Goal: Transaction & Acquisition: Purchase product/service

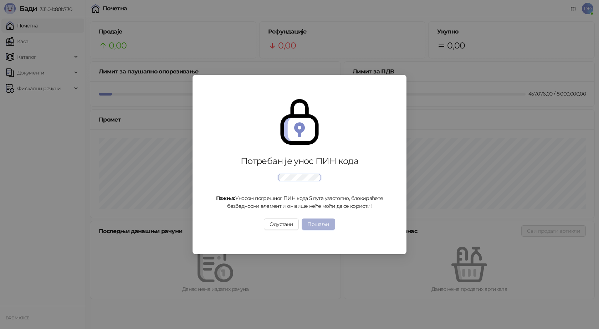
click at [321, 223] on button "Пошаљи" at bounding box center [318, 224] width 33 height 11
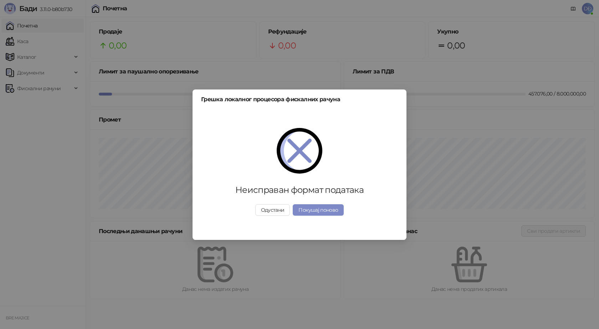
click at [302, 153] on img at bounding box center [300, 151] width 46 height 46
click at [316, 207] on button "Покушај поново" at bounding box center [318, 209] width 51 height 11
click at [313, 212] on button "Покушај поново" at bounding box center [318, 209] width 51 height 11
click at [270, 210] on button "Одустани" at bounding box center [272, 209] width 35 height 11
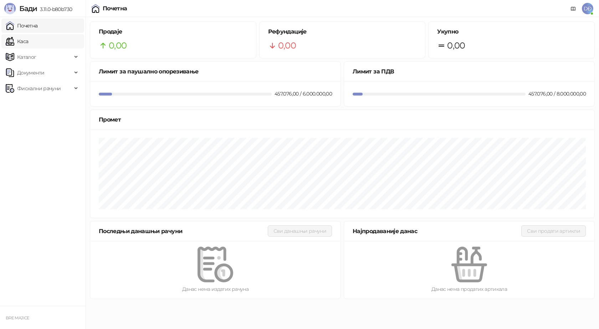
click at [23, 43] on link "Каса" at bounding box center [17, 41] width 22 height 14
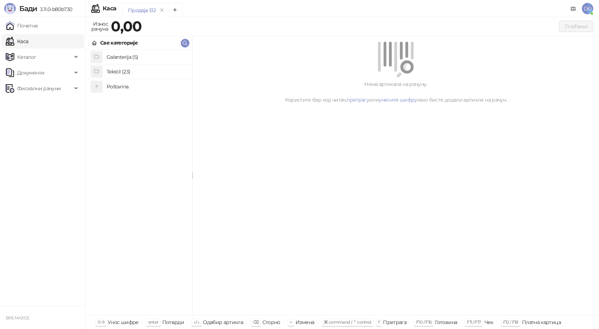
click at [131, 86] on h4 "Poštarina" at bounding box center [147, 86] width 80 height 11
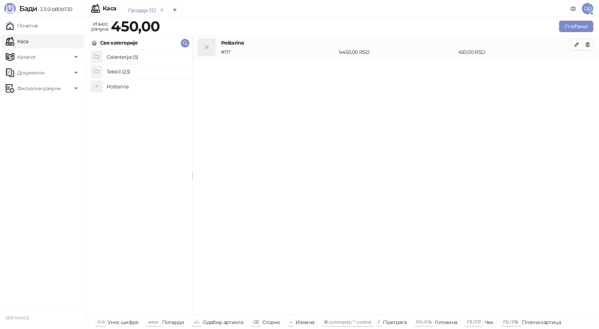
click at [129, 73] on h4 "Tekstil (23)" at bounding box center [147, 71] width 80 height 11
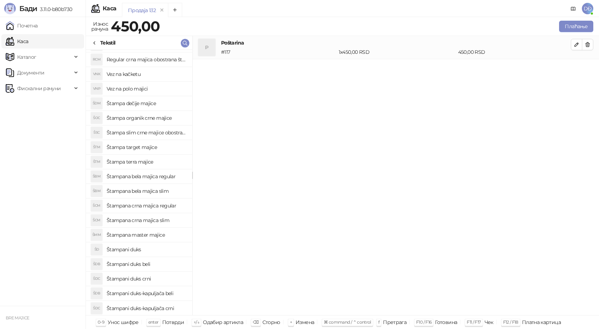
scroll to position [71, 0]
click at [157, 231] on h4 "Štampana master majice" at bounding box center [147, 234] width 80 height 11
click at [575, 67] on icon "button" at bounding box center [577, 68] width 6 height 6
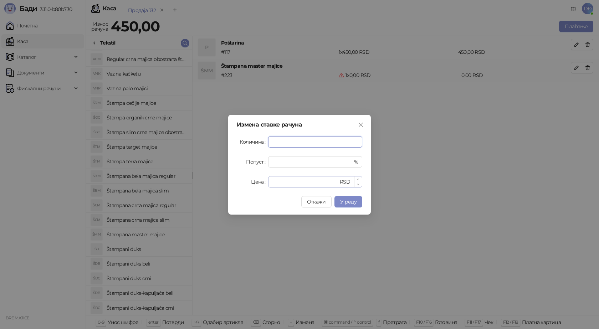
type input "*"
drag, startPoint x: 270, startPoint y: 179, endPoint x: 235, endPoint y: 184, distance: 35.2
click at [235, 184] on div "Измена ставке рачуна Количина * Попуст * % Цена * RSD Откажи У реду" at bounding box center [299, 165] width 143 height 100
type input "****"
click at [346, 204] on span "У реду" at bounding box center [348, 202] width 16 height 6
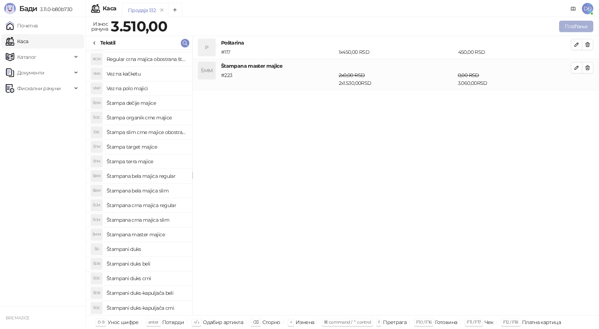
click at [578, 25] on button "Плаћање" at bounding box center [576, 26] width 34 height 11
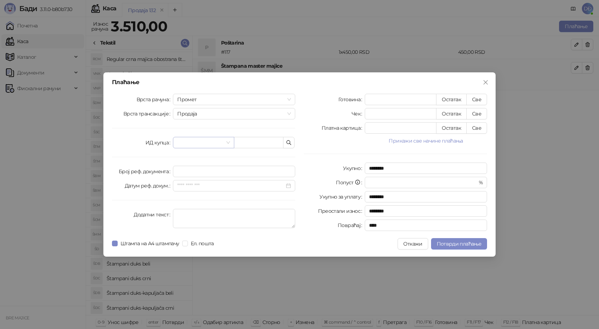
click at [183, 143] on input "search" at bounding box center [200, 142] width 46 height 11
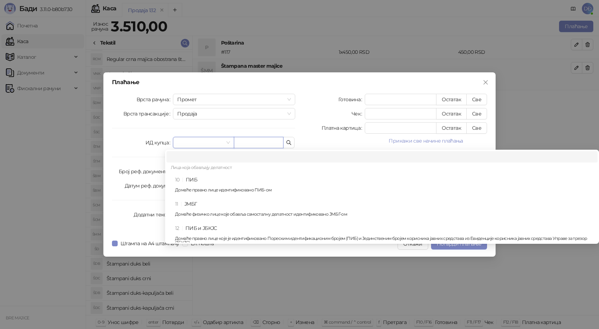
click at [253, 144] on input "text" at bounding box center [259, 142] width 50 height 11
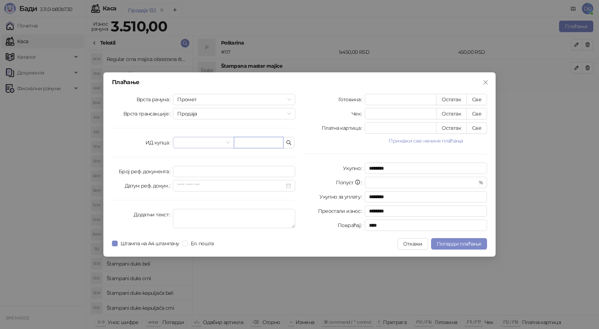
paste input "**********"
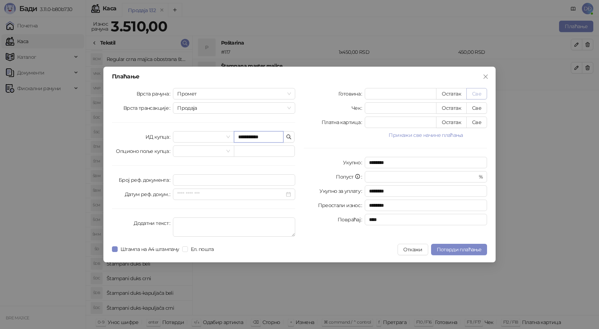
type input "**********"
click at [477, 92] on button "Све" at bounding box center [476, 93] width 21 height 11
type input "****"
click at [464, 248] on span "Потврди плаћање" at bounding box center [459, 249] width 45 height 6
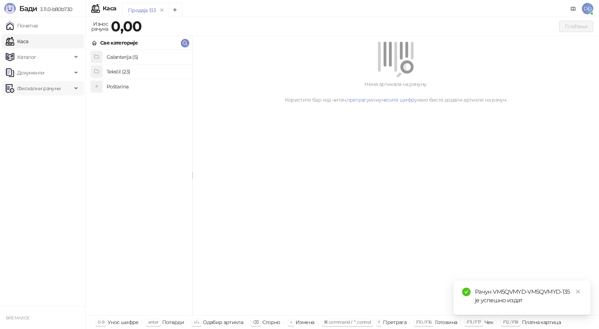
click at [55, 88] on span "Фискални рачуни" at bounding box center [38, 88] width 43 height 14
click at [52, 103] on link "Издати рачуни" at bounding box center [33, 104] width 48 height 14
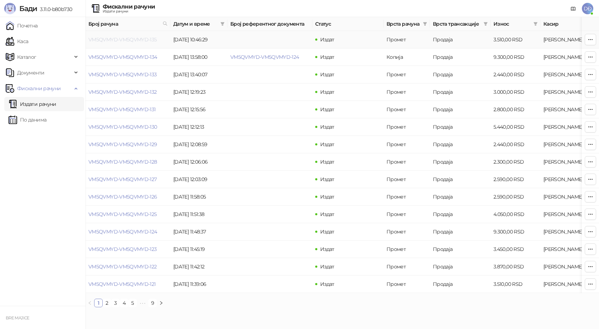
click at [124, 38] on link "VM5QVMYD-VM5QVMYD-135" at bounding box center [122, 39] width 68 height 6
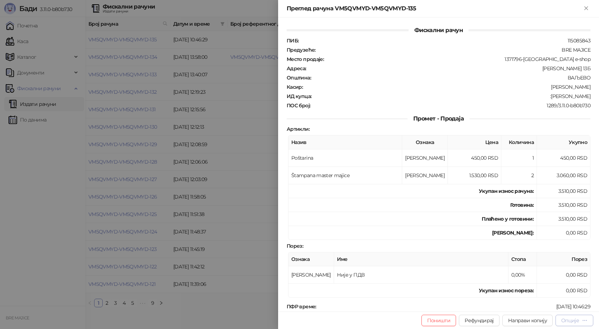
click at [573, 321] on div "Опције" at bounding box center [570, 320] width 18 height 6
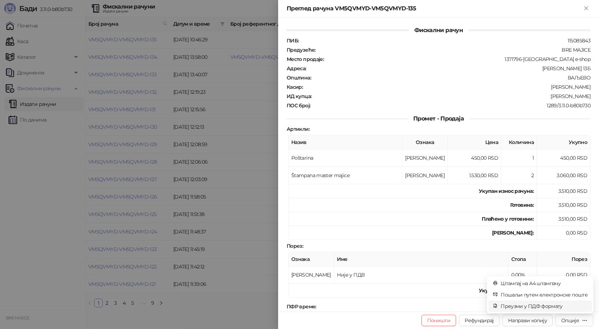
click at [553, 304] on span "Преузми у ПДФ формату" at bounding box center [544, 306] width 87 height 8
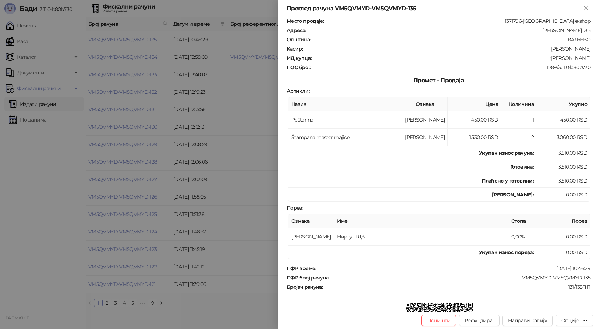
scroll to position [71, 0]
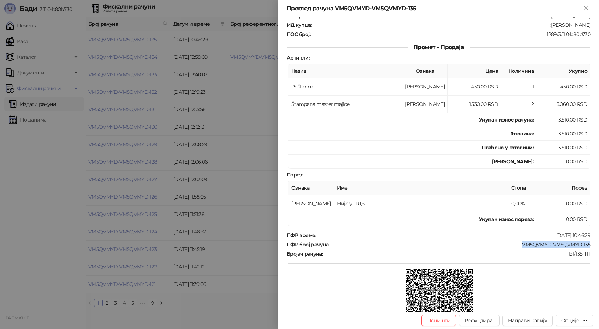
drag, startPoint x: 586, startPoint y: 242, endPoint x: 518, endPoint y: 242, distance: 68.5
click at [518, 242] on div "ПФР број рачуна : VM5QVMYD-VM5QVMYD-135" at bounding box center [438, 244] width 307 height 6
copy div "VM5QVMYD-VM5QVMYD-135"
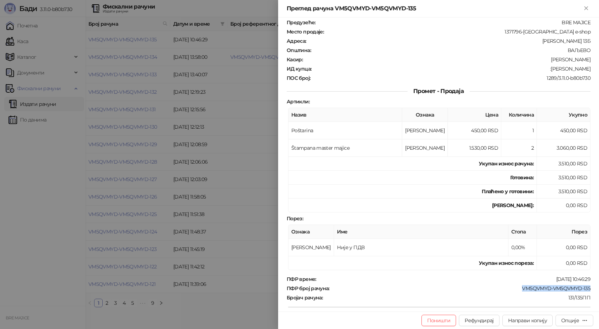
scroll to position [0, 0]
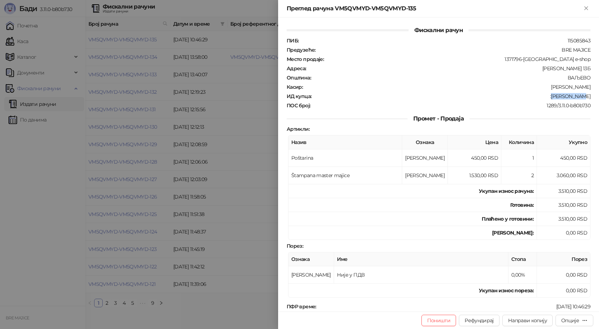
drag, startPoint x: 585, startPoint y: 94, endPoint x: 558, endPoint y: 95, distance: 26.7
click at [558, 95] on div ":[PERSON_NAME]" at bounding box center [451, 96] width 279 height 6
copy div "[PERSON_NAME]"
click at [591, 7] on div "Преглед рачуна VM5QVMYD-VM5QVMYD-135" at bounding box center [438, 8] width 321 height 17
click at [588, 8] on icon "Close" at bounding box center [586, 8] width 6 height 6
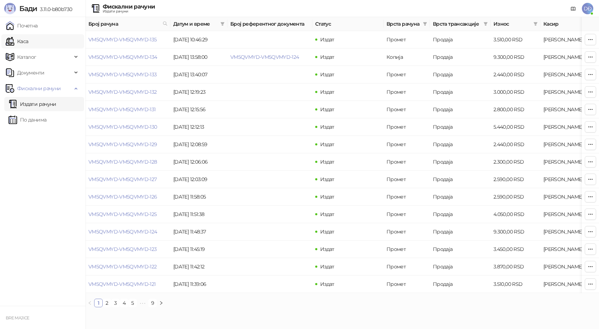
click at [28, 41] on link "Каса" at bounding box center [17, 41] width 22 height 14
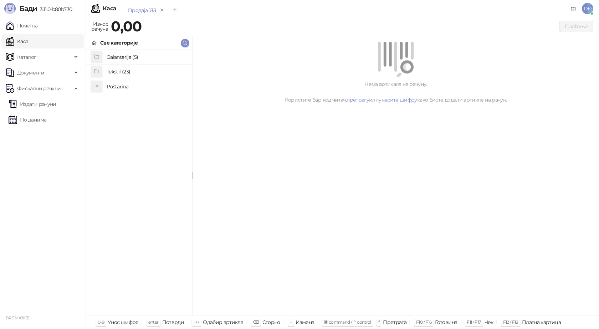
click at [120, 89] on h4 "Poštarina" at bounding box center [147, 86] width 80 height 11
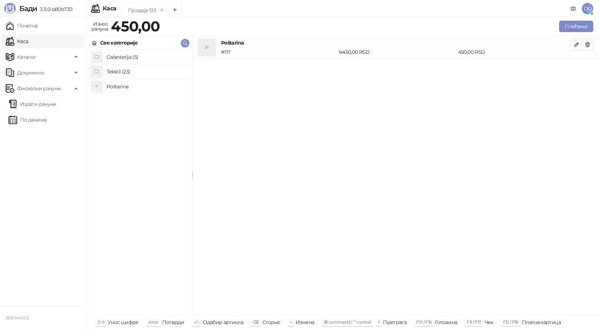
click at [123, 70] on h4 "Tekstil (23)" at bounding box center [147, 71] width 80 height 11
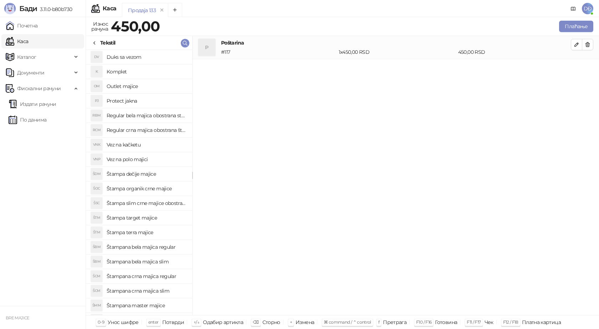
click at [158, 275] on h4 "Štampana crna majica regular" at bounding box center [147, 276] width 80 height 11
click at [577, 69] on icon "button" at bounding box center [577, 68] width 6 height 6
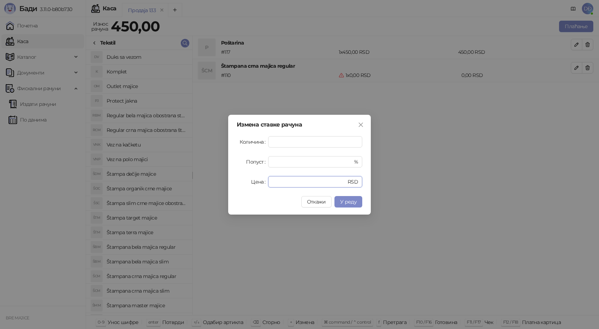
drag, startPoint x: 287, startPoint y: 180, endPoint x: 234, endPoint y: 182, distance: 53.9
click at [234, 182] on div "Измена ставке рачуна Количина * Попуст * % Цена * RSD Откажи У реду" at bounding box center [299, 165] width 143 height 100
type input "****"
click at [346, 201] on span "У реду" at bounding box center [348, 202] width 16 height 6
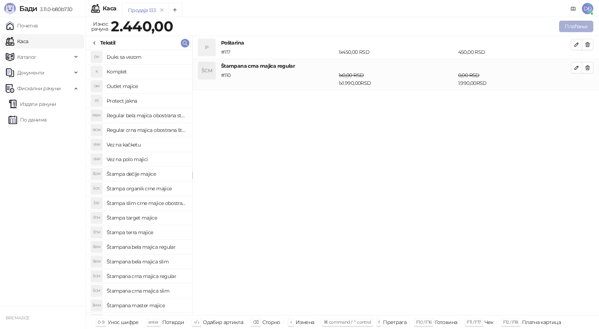
click at [578, 25] on button "Плаћање" at bounding box center [576, 26] width 34 height 11
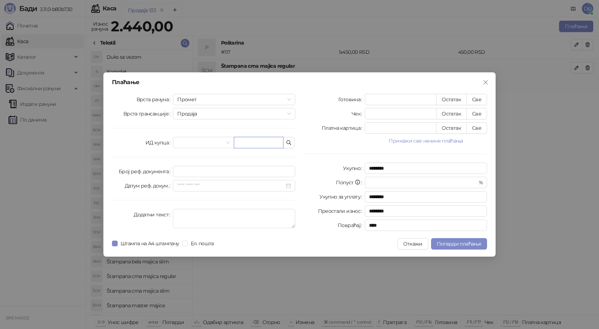
click at [244, 140] on input "text" at bounding box center [259, 142] width 50 height 11
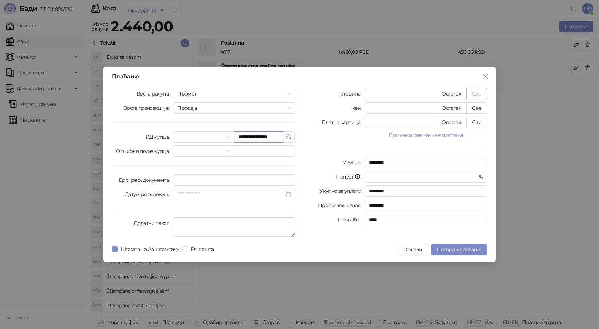
type input "**********"
click at [482, 94] on button "Све" at bounding box center [476, 93] width 21 height 11
type input "****"
click at [469, 251] on span "Потврди плаћање" at bounding box center [459, 249] width 45 height 6
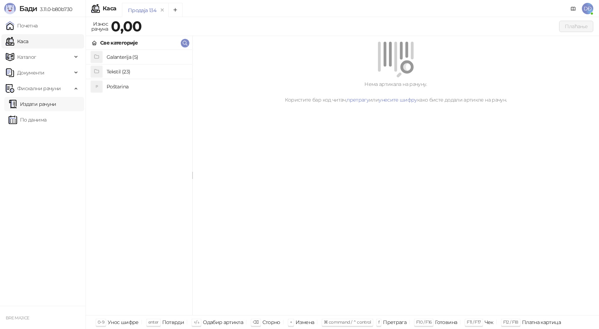
click at [49, 104] on link "Издати рачуни" at bounding box center [33, 104] width 48 height 14
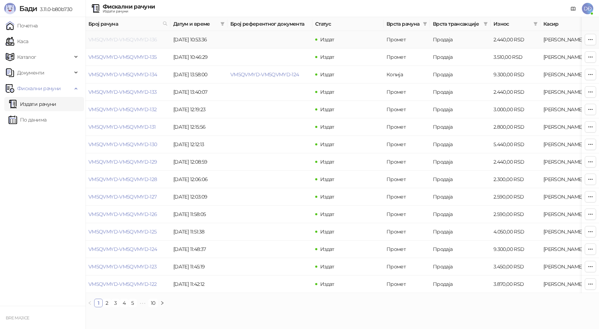
click at [137, 39] on link "VM5QVMYD-VM5QVMYD-136" at bounding box center [122, 39] width 69 height 6
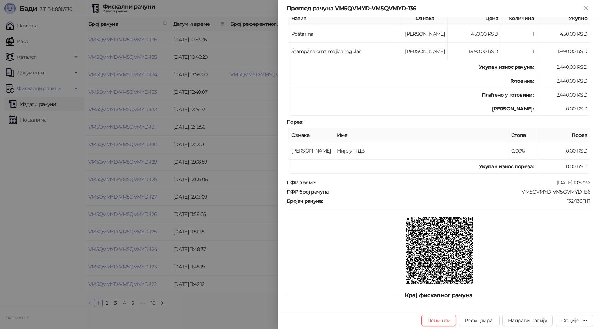
scroll to position [129, 0]
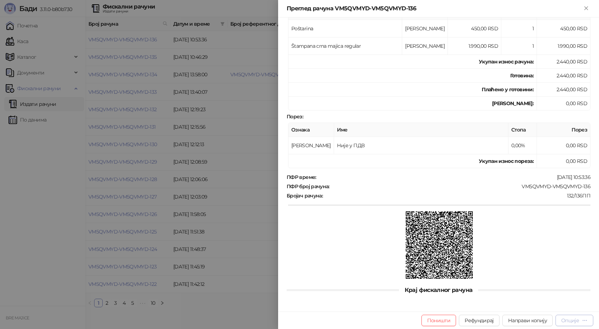
click at [581, 318] on div "Опције" at bounding box center [574, 320] width 26 height 7
click at [564, 304] on span "Преузми у ПДФ формату" at bounding box center [544, 306] width 87 height 8
drag, startPoint x: 589, startPoint y: 188, endPoint x: 514, endPoint y: 183, distance: 75.4
click at [514, 183] on div "Фискални рачун ПИБ : 115085843 Предузеће : BRE MAJICE Место продаје : 1371796-B…" at bounding box center [438, 164] width 321 height 294
copy div "VM5QVMYD-VM5QVMYD-136"
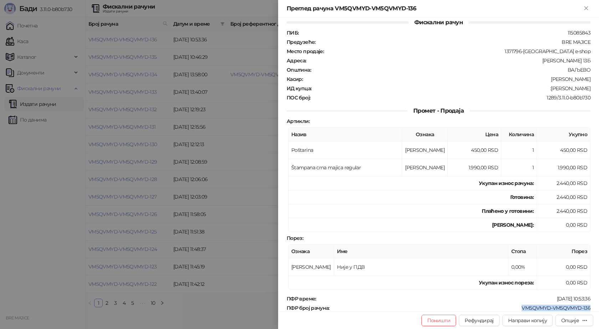
scroll to position [0, 0]
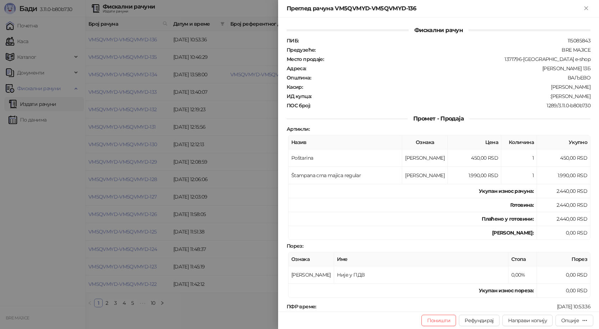
drag, startPoint x: 586, startPoint y: 96, endPoint x: 546, endPoint y: 97, distance: 40.0
click at [546, 97] on div "ИД купца : :[PERSON_NAME]" at bounding box center [438, 96] width 307 height 6
copy div "[PERSON_NAME]"
click at [588, 9] on icon "Close" at bounding box center [586, 8] width 6 height 6
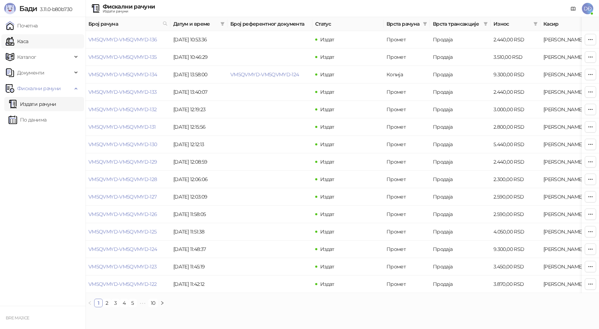
click at [28, 43] on link "Каса" at bounding box center [17, 41] width 22 height 14
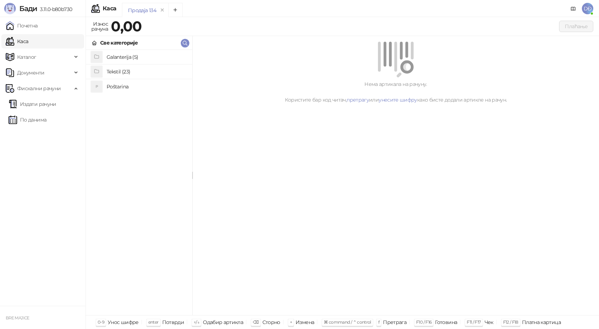
click at [112, 88] on h4 "Poštarina" at bounding box center [147, 86] width 80 height 11
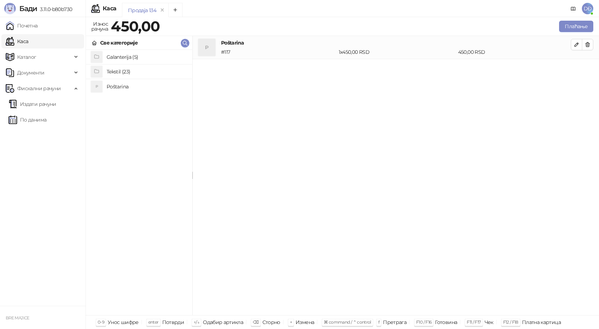
click at [120, 69] on h4 "Tekstil (23)" at bounding box center [147, 71] width 80 height 11
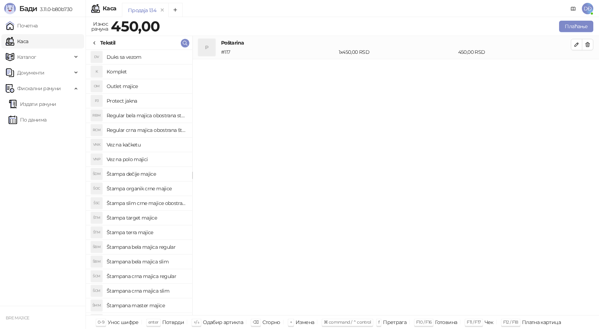
click at [137, 280] on h4 "Štampana crna majica regular" at bounding box center [147, 276] width 80 height 11
click at [574, 66] on icon "button" at bounding box center [577, 68] width 6 height 6
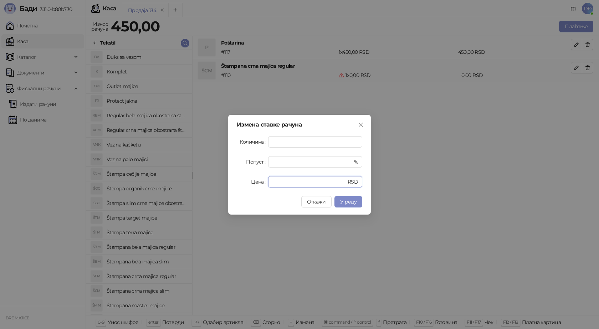
drag, startPoint x: 279, startPoint y: 181, endPoint x: 208, endPoint y: 177, distance: 71.4
click at [235, 181] on div "Измена ставке рачуна Количина * Попуст * % Цена * RSD Откажи У реду" at bounding box center [299, 165] width 143 height 100
type input "****"
click at [352, 204] on span "У реду" at bounding box center [348, 202] width 16 height 6
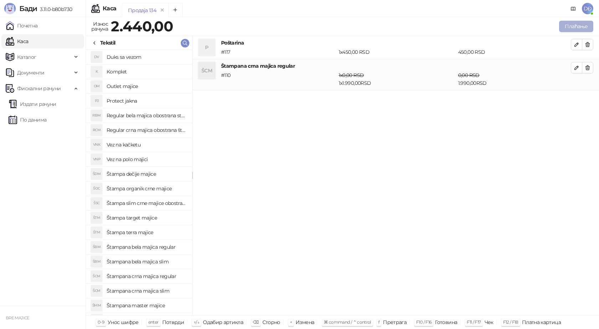
click at [580, 26] on button "Плаћање" at bounding box center [576, 26] width 34 height 11
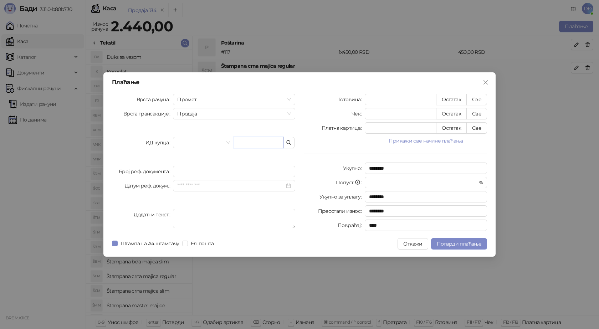
click at [254, 145] on input "text" at bounding box center [259, 142] width 50 height 11
paste input "**********"
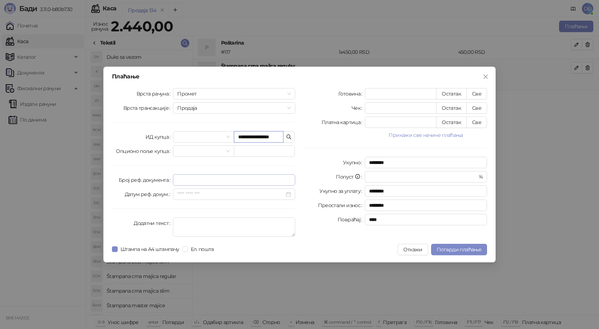
scroll to position [0, 1]
click at [253, 137] on input "**********" at bounding box center [259, 136] width 50 height 11
type input "**********"
click at [475, 91] on button "Све" at bounding box center [476, 93] width 21 height 11
type input "****"
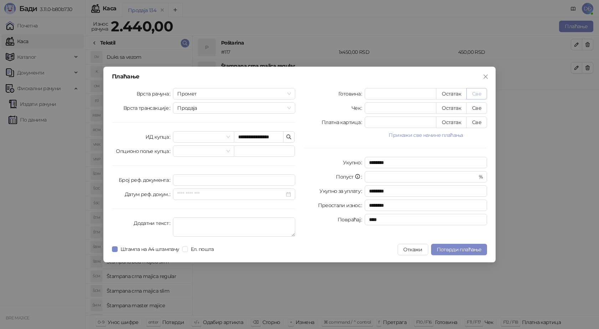
type input "****"
click at [445, 244] on button "Потврди плаћање" at bounding box center [459, 249] width 56 height 11
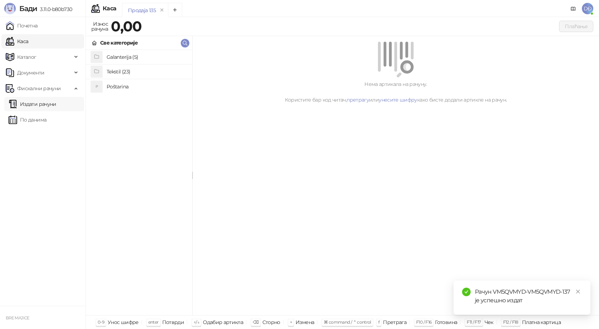
click at [42, 104] on link "Издати рачуни" at bounding box center [33, 104] width 48 height 14
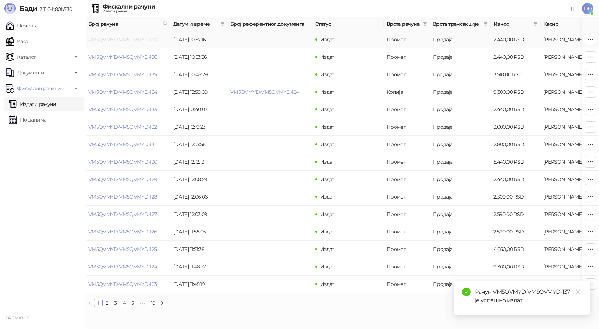
click at [115, 40] on link "VM5QVMYD-VM5QVMYD-137" at bounding box center [122, 39] width 68 height 6
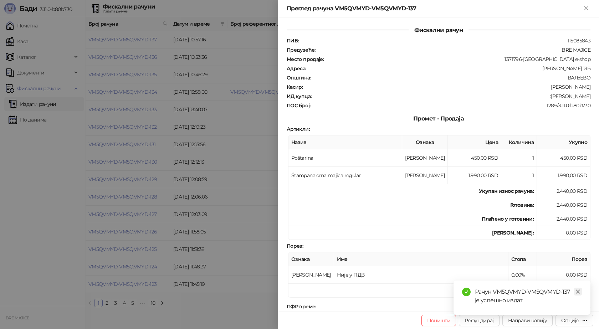
click at [578, 292] on icon "close" at bounding box center [577, 291] width 5 height 5
click at [576, 319] on div "Опције" at bounding box center [570, 320] width 18 height 6
click at [560, 304] on span "Преузми у ПДФ формату" at bounding box center [544, 306] width 87 height 8
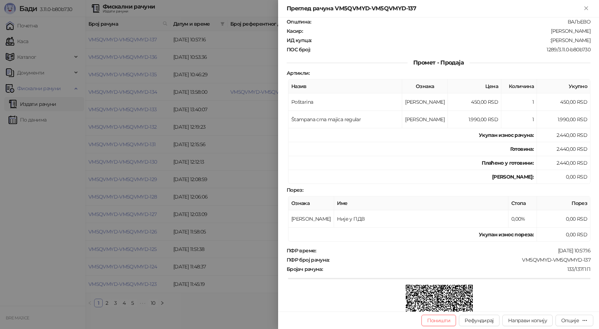
scroll to position [107, 0]
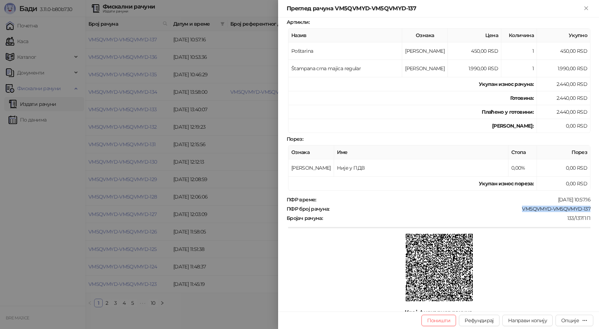
drag, startPoint x: 584, startPoint y: 207, endPoint x: 517, endPoint y: 210, distance: 66.7
click at [517, 210] on div "VM5QVMYD-VM5QVMYD-137" at bounding box center [460, 209] width 261 height 6
copy div "VM5QVMYD-VM5QVMYD-137"
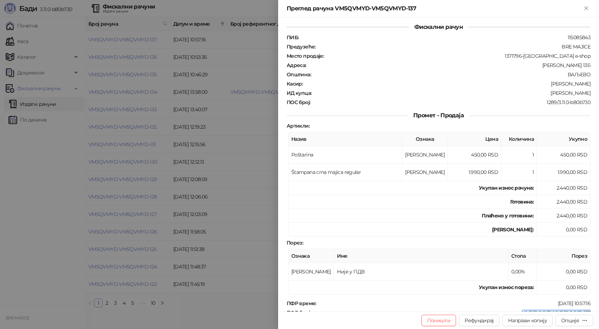
scroll to position [0, 0]
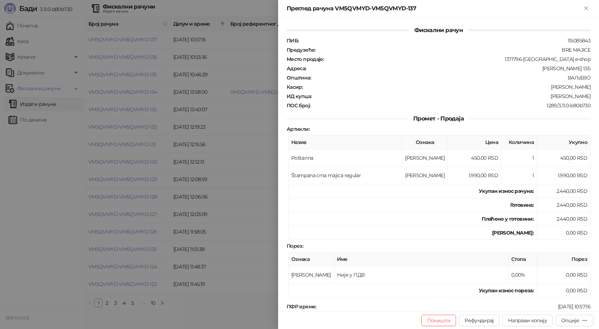
drag, startPoint x: 586, startPoint y: 96, endPoint x: 565, endPoint y: 109, distance: 25.4
click at [543, 97] on div "Фискални рачун ПИБ : 115085843 Предузеће : BRE MAJICE Место продаје : 1371796-[…" at bounding box center [438, 164] width 321 height 294
copy div "[PERSON_NAME]"
click at [588, 9] on icon "Close" at bounding box center [586, 8] width 6 height 6
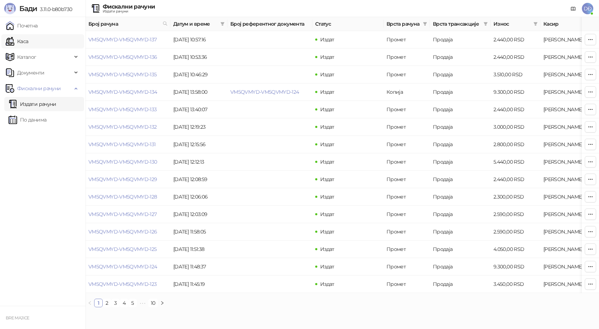
click at [28, 40] on link "Каса" at bounding box center [17, 41] width 22 height 14
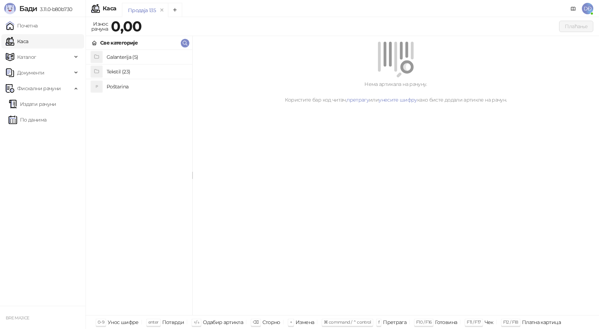
click at [127, 86] on h4 "Poštarina" at bounding box center [147, 86] width 80 height 11
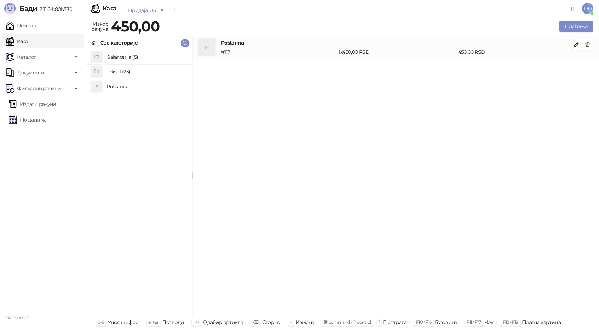
click at [129, 73] on h4 "Tekstil (23)" at bounding box center [147, 71] width 80 height 11
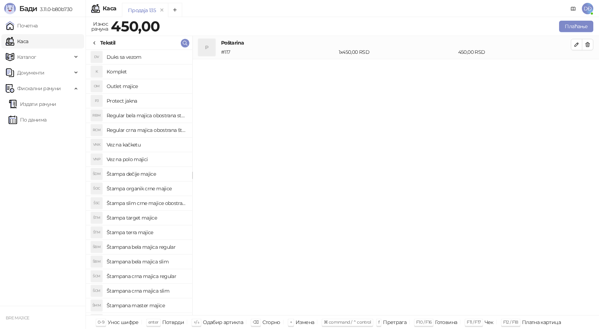
click at [153, 277] on h4 "Štampana crna majica regular" at bounding box center [147, 276] width 80 height 11
click at [573, 68] on button "button" at bounding box center [576, 67] width 11 height 11
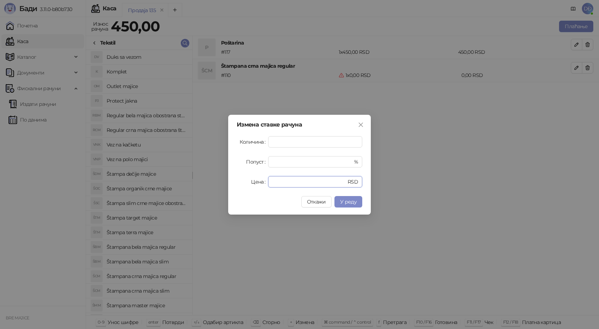
drag, startPoint x: 282, startPoint y: 181, endPoint x: 251, endPoint y: 184, distance: 30.8
click at [251, 184] on div "Цена * RSD" at bounding box center [299, 181] width 125 height 11
type input "****"
click at [346, 204] on span "У реду" at bounding box center [348, 202] width 16 height 6
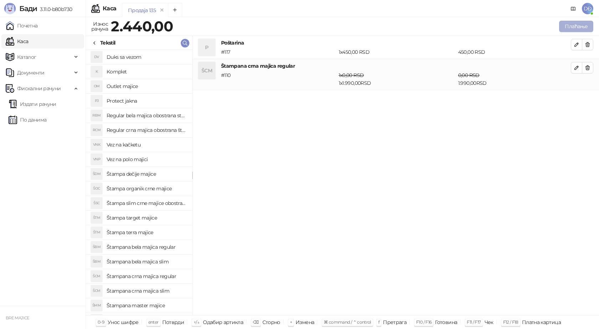
click at [583, 26] on button "Плаћање" at bounding box center [576, 26] width 34 height 11
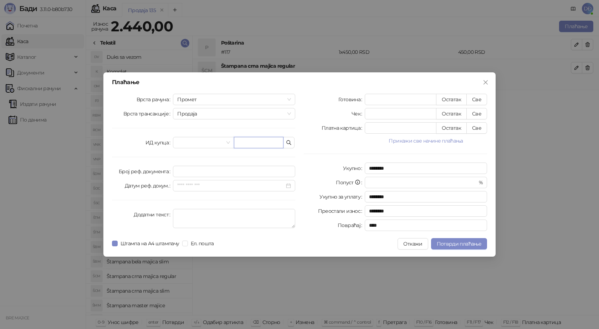
click at [248, 142] on input "text" at bounding box center [259, 142] width 50 height 11
paste input "**********"
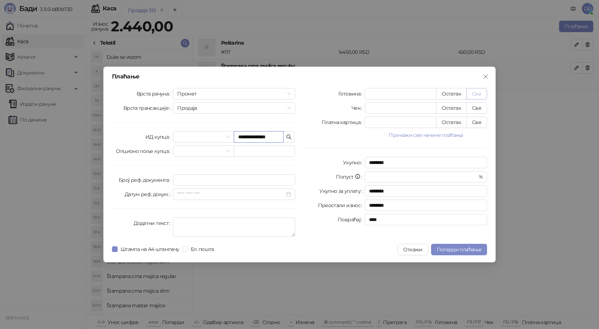
type input "**********"
click at [482, 93] on button "Све" at bounding box center [476, 93] width 21 height 11
type input "****"
click at [458, 247] on span "Потврди плаћање" at bounding box center [459, 249] width 45 height 6
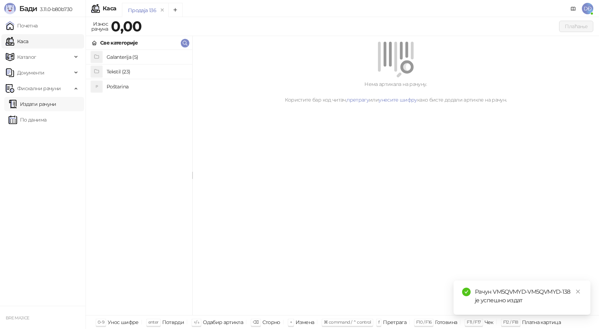
click at [49, 104] on link "Издати рачуни" at bounding box center [33, 104] width 48 height 14
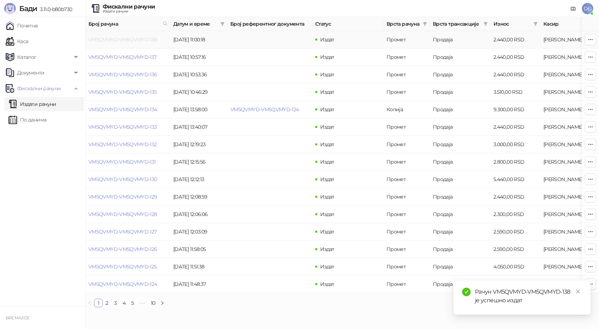
click at [123, 39] on link "VM5QVMYD-VM5QVMYD-138" at bounding box center [122, 39] width 69 height 6
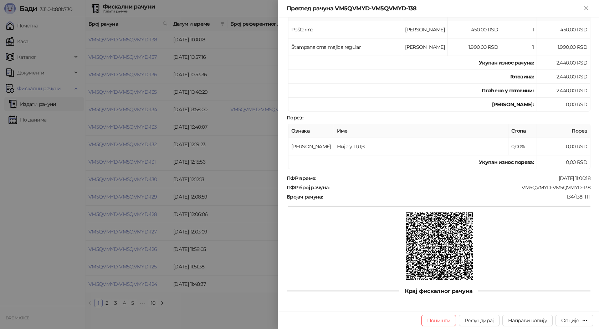
scroll to position [129, 0]
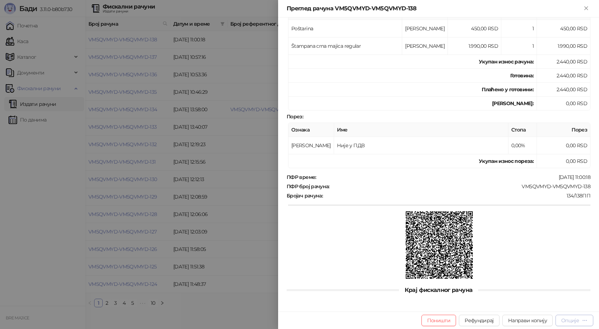
click at [569, 321] on div "Опције" at bounding box center [570, 320] width 18 height 6
click at [558, 308] on span "Преузми у ПДФ формату" at bounding box center [544, 306] width 87 height 8
drag, startPoint x: 585, startPoint y: 185, endPoint x: 515, endPoint y: 184, distance: 70.6
click at [515, 184] on div "VM5QVMYD-VM5QVMYD-138" at bounding box center [460, 186] width 261 height 6
copy div "VM5QVMYD-VM5QVMYD-138"
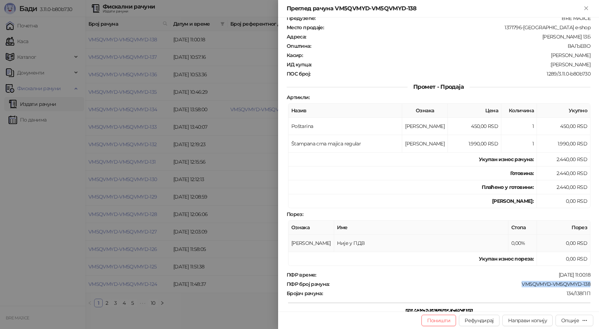
scroll to position [0, 0]
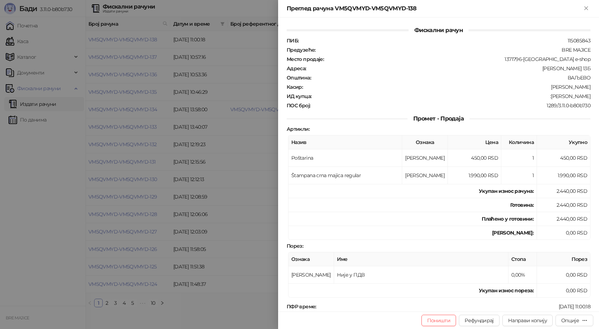
drag, startPoint x: 588, startPoint y: 97, endPoint x: 548, endPoint y: 97, distance: 39.9
click at [548, 97] on div "Фискални рачун ПИБ : 115085843 Предузеће : BRE MAJICE Место продаје : 1371796-B…" at bounding box center [438, 164] width 321 height 294
copy div "[PERSON_NAME]"
click at [589, 8] on icon "Close" at bounding box center [586, 8] width 6 height 6
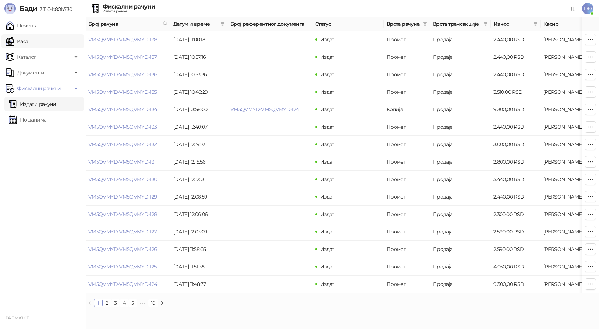
click at [28, 42] on link "Каса" at bounding box center [17, 41] width 22 height 14
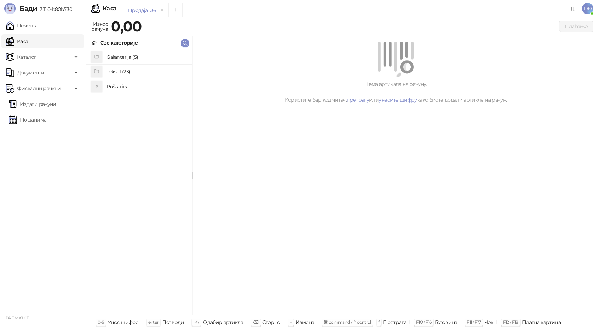
click at [121, 87] on h4 "Poštarina" at bounding box center [147, 86] width 80 height 11
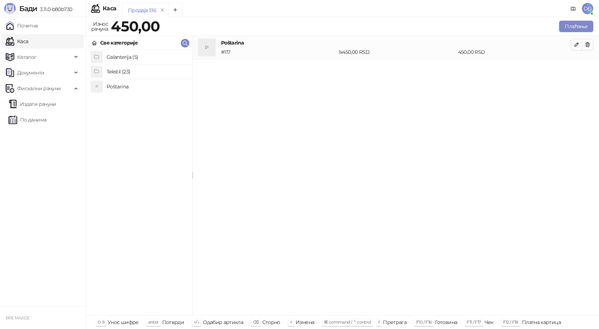
click at [123, 72] on h4 "Tekstil (23)" at bounding box center [147, 71] width 80 height 11
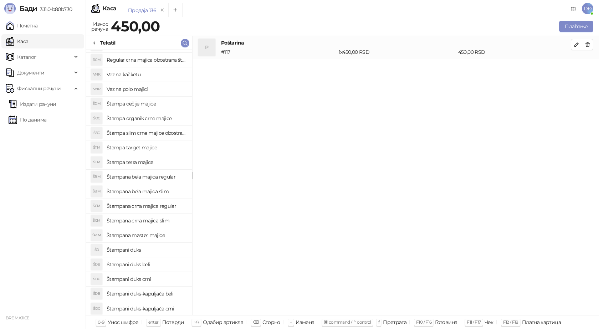
scroll to position [71, 0]
click at [158, 132] on h4 "Štampa slim crne majice obostrano" at bounding box center [147, 132] width 80 height 11
click at [577, 68] on icon "button" at bounding box center [577, 68] width 6 height 6
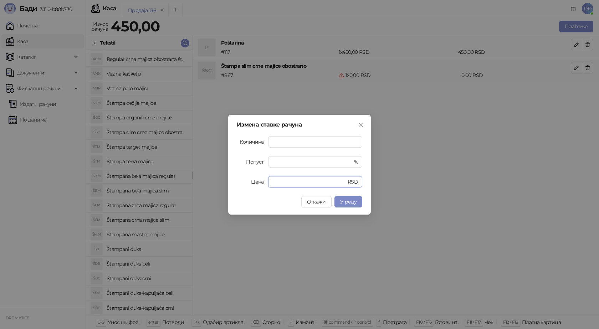
drag, startPoint x: 280, startPoint y: 179, endPoint x: 251, endPoint y: 173, distance: 30.2
click at [257, 180] on div "Цена * RSD" at bounding box center [299, 181] width 125 height 11
type input "****"
click at [353, 203] on span "У реду" at bounding box center [348, 202] width 16 height 6
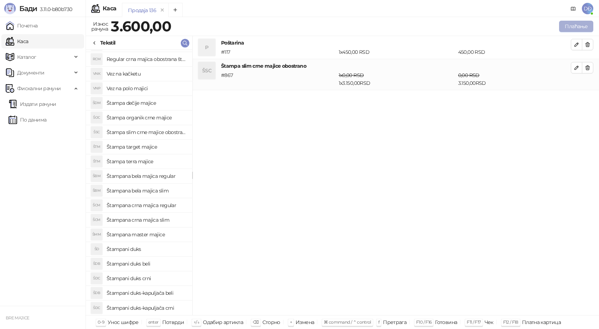
click at [569, 26] on button "Плаћање" at bounding box center [576, 26] width 34 height 11
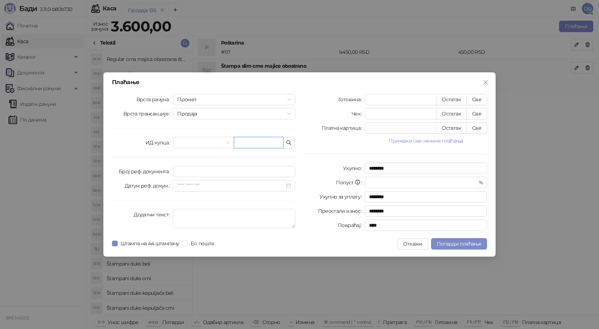
click at [244, 143] on input "text" at bounding box center [259, 142] width 50 height 11
paste input "**********"
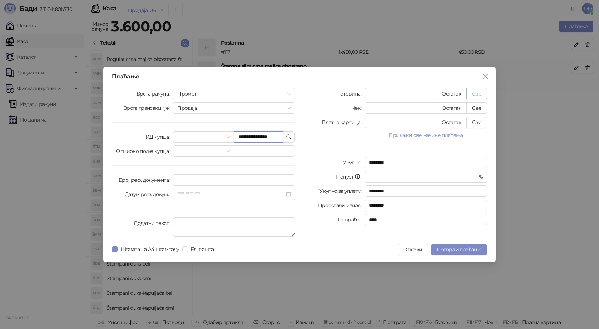
type input "**********"
click at [481, 94] on button "Све" at bounding box center [476, 93] width 21 height 11
type input "****"
click at [449, 248] on span "Потврди плаћање" at bounding box center [459, 249] width 45 height 6
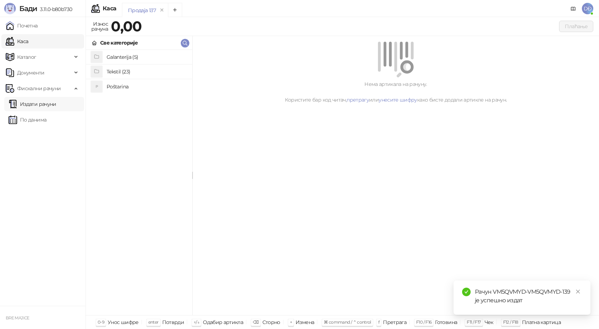
click at [55, 106] on link "Издати рачуни" at bounding box center [33, 104] width 48 height 14
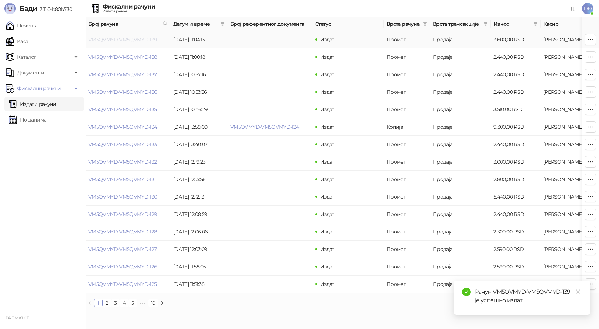
click at [119, 39] on link "VM5QVMYD-VM5QVMYD-139" at bounding box center [122, 39] width 69 height 6
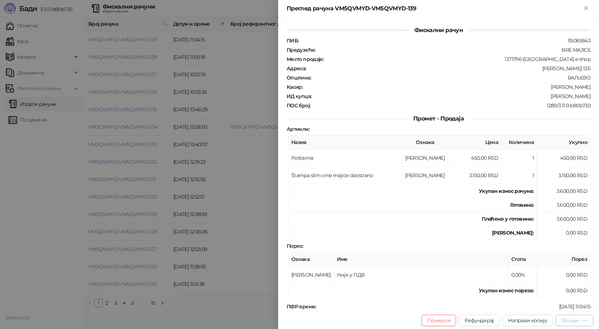
click at [585, 321] on icon "button" at bounding box center [585, 320] width 4 height 0
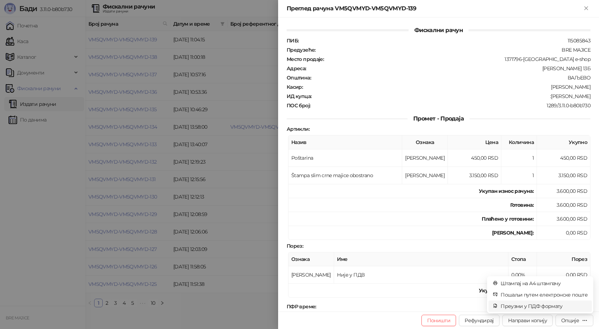
click at [557, 307] on span "Преузми у ПДФ формату" at bounding box center [544, 306] width 87 height 8
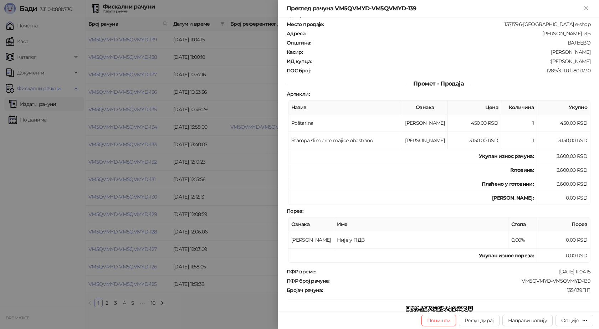
scroll to position [71, 0]
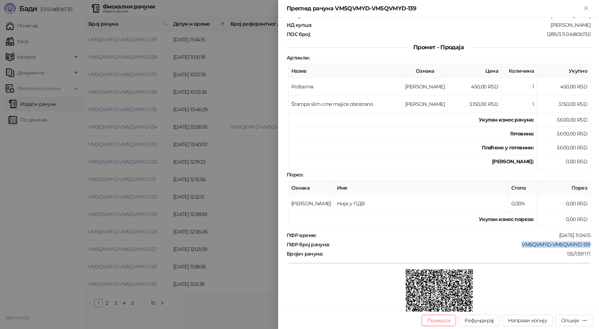
drag, startPoint x: 586, startPoint y: 244, endPoint x: 516, endPoint y: 240, distance: 70.3
click at [516, 240] on div "ПФР време : [DATE] 11:04:15 ПФР број рачуна : VM5QVMYD-VM5QVMYD-139 Бројач рачу…" at bounding box center [438, 285] width 307 height 106
copy div "VM5QVMYD-VM5QVMYD-139"
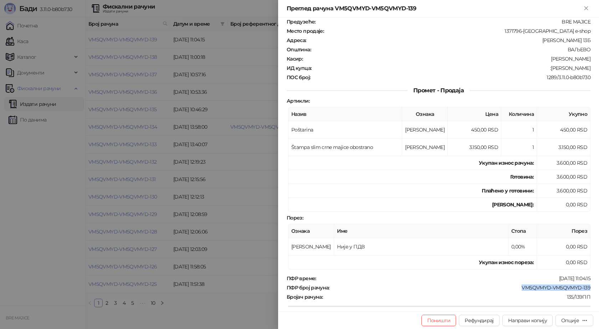
scroll to position [0, 0]
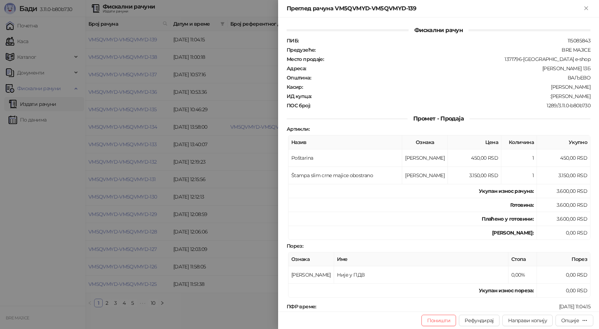
drag, startPoint x: 583, startPoint y: 96, endPoint x: 545, endPoint y: 97, distance: 37.4
click at [545, 97] on div "ИД купца : :[PERSON_NAME]" at bounding box center [438, 96] width 307 height 6
copy div "[PERSON_NAME]"
click at [587, 9] on icon "Close" at bounding box center [585, 7] width 3 height 3
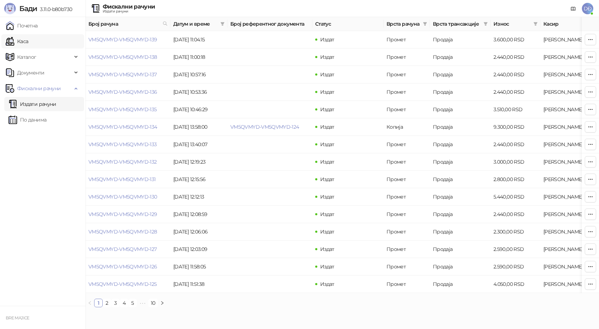
click at [28, 40] on link "Каса" at bounding box center [17, 41] width 22 height 14
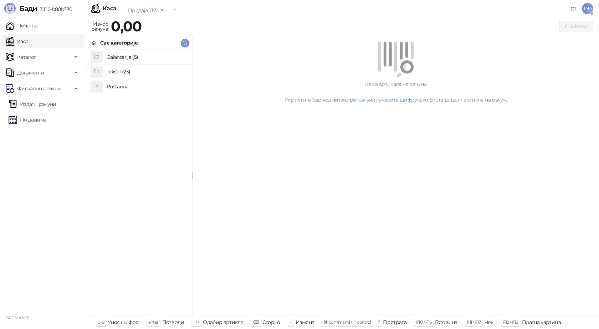
click at [128, 86] on h4 "Poštarina" at bounding box center [147, 86] width 80 height 11
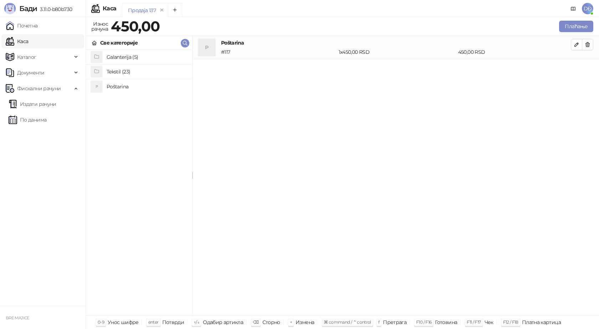
click at [128, 65] on li "Tekstil (23)" at bounding box center [139, 72] width 106 height 15
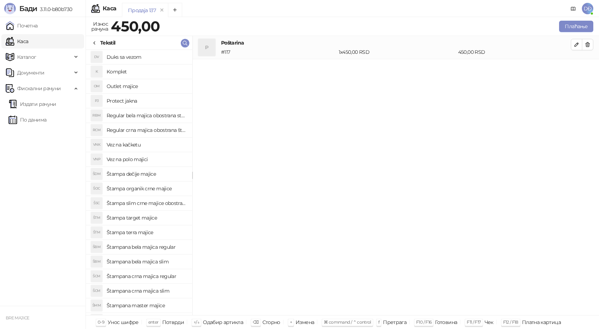
click at [161, 245] on h4 "Štampana bela majica regular" at bounding box center [147, 246] width 80 height 11
click at [574, 69] on icon "button" at bounding box center [577, 68] width 6 height 6
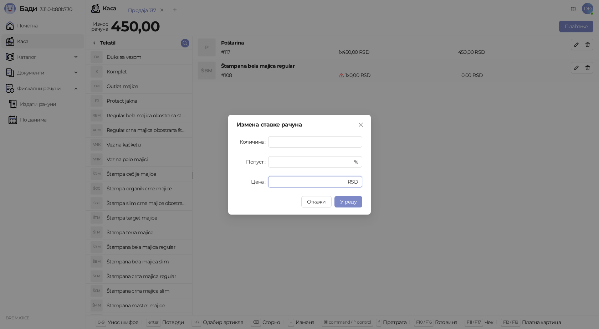
drag, startPoint x: 283, startPoint y: 184, endPoint x: 223, endPoint y: 167, distance: 62.1
click at [237, 181] on div "Цена * RSD" at bounding box center [299, 181] width 125 height 11
type input "****"
click at [350, 198] on button "У реду" at bounding box center [348, 201] width 28 height 11
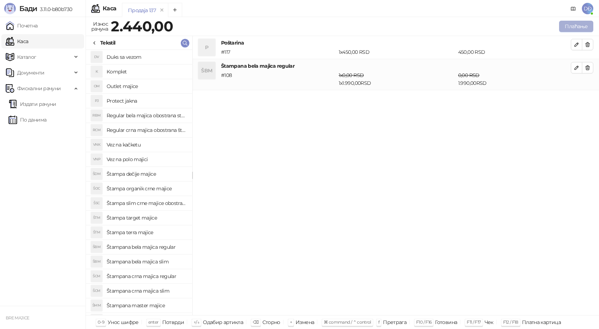
click at [572, 26] on button "Плаћање" at bounding box center [576, 26] width 34 height 11
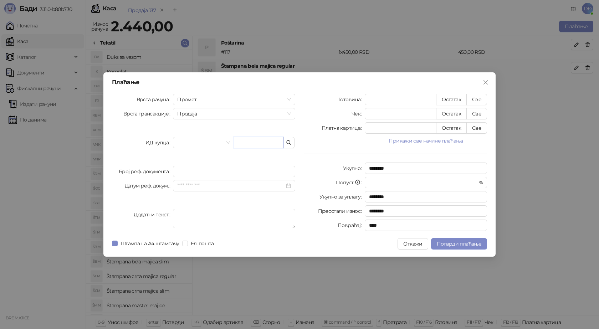
click at [256, 141] on input "text" at bounding box center [259, 142] width 50 height 11
paste input "**********"
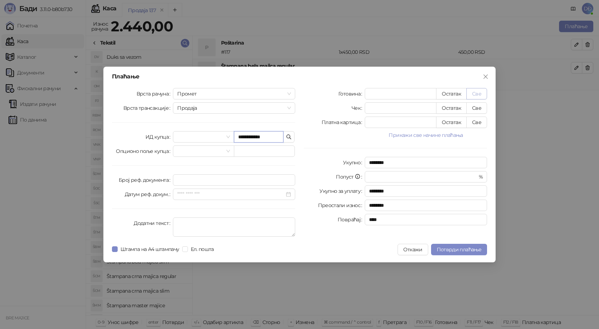
type input "**********"
click at [475, 91] on button "Све" at bounding box center [476, 93] width 21 height 11
type input "****"
click at [453, 247] on span "Потврди плаћање" at bounding box center [459, 249] width 45 height 6
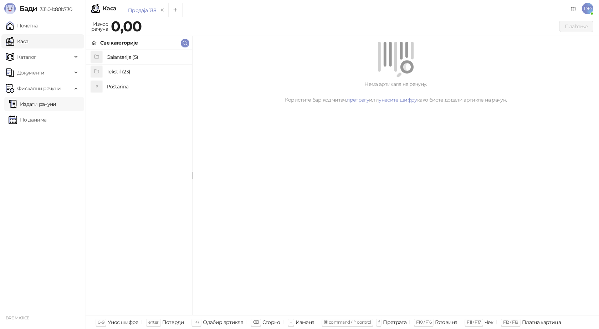
click at [51, 105] on link "Издати рачуни" at bounding box center [33, 104] width 48 height 14
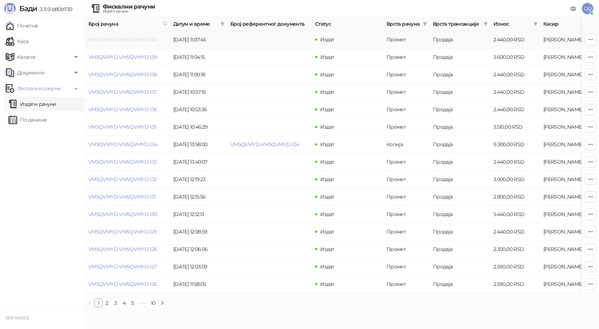
click at [139, 40] on link "VM5QVMYD-VM5QVMYD-140" at bounding box center [122, 39] width 69 height 6
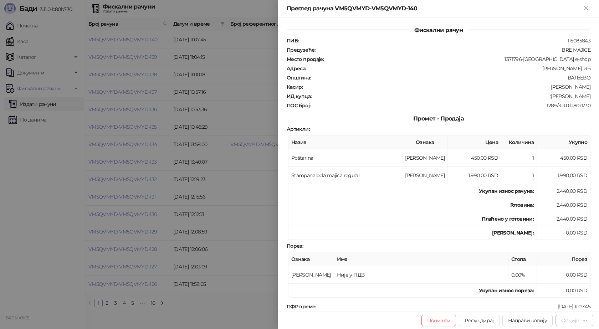
click at [580, 323] on div "Опције" at bounding box center [574, 320] width 26 height 7
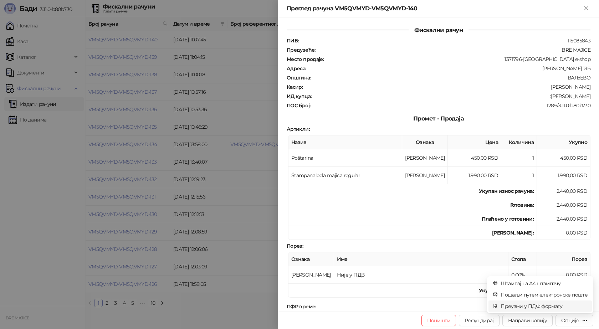
click at [559, 309] on span "Преузми у ПДФ формату" at bounding box center [544, 306] width 87 height 8
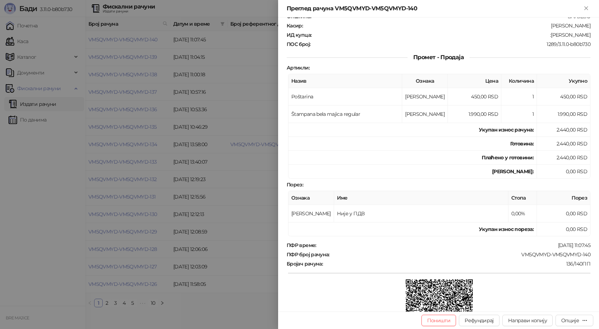
scroll to position [71, 0]
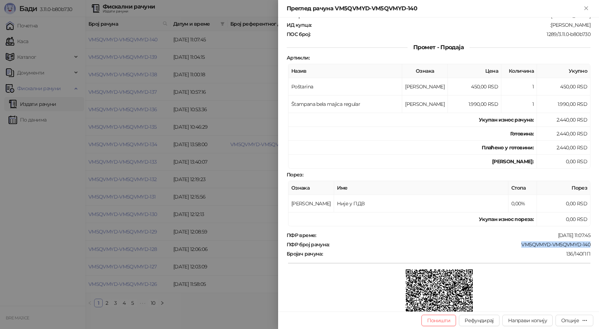
drag, startPoint x: 585, startPoint y: 241, endPoint x: 516, endPoint y: 244, distance: 69.6
click at [516, 244] on div "ПФР време : [DATE] 11:07:45 ПФР број рачуна : VM5QVMYD-VM5QVMYD-140 Бројач рачу…" at bounding box center [438, 285] width 307 height 106
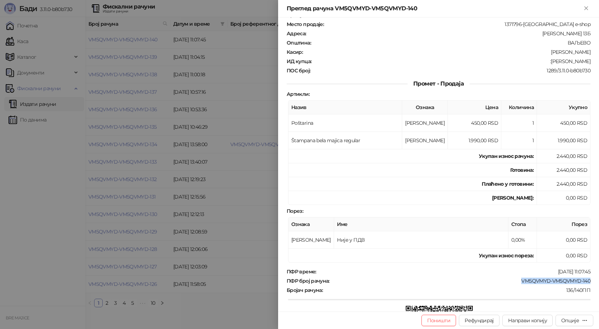
scroll to position [0, 0]
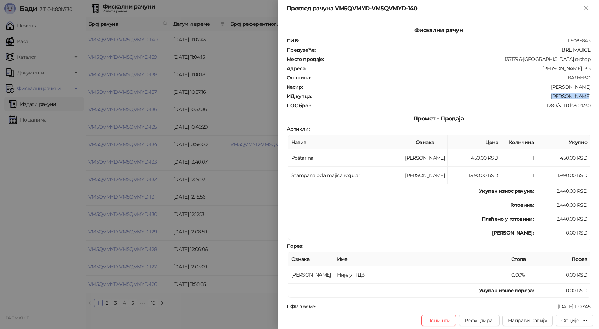
drag, startPoint x: 586, startPoint y: 95, endPoint x: 557, endPoint y: 98, distance: 29.3
click at [557, 98] on div "ИД купца : :[PERSON_NAME]" at bounding box center [438, 96] width 307 height 6
click at [586, 7] on icon "Close" at bounding box center [585, 7] width 3 height 3
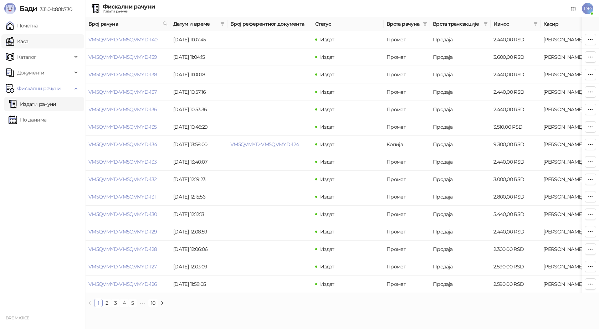
click at [28, 37] on link "Каса" at bounding box center [17, 41] width 22 height 14
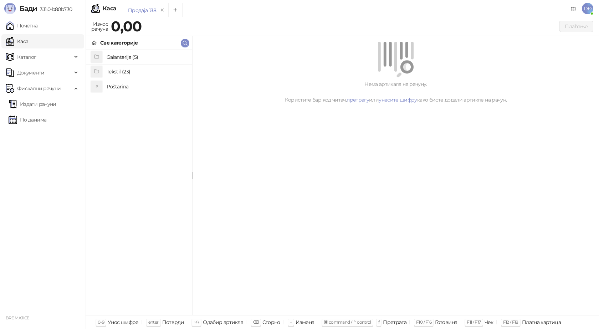
click at [113, 86] on h4 "Poštarina" at bounding box center [147, 86] width 80 height 11
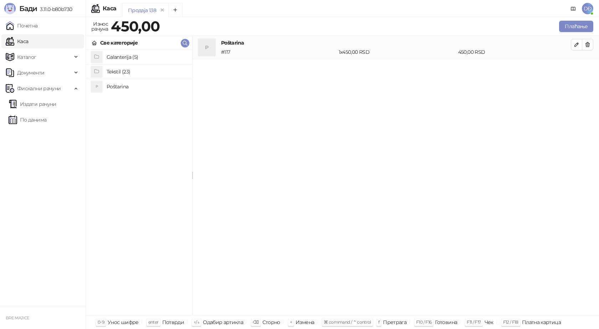
click at [121, 69] on h4 "Tekstil (23)" at bounding box center [147, 71] width 80 height 11
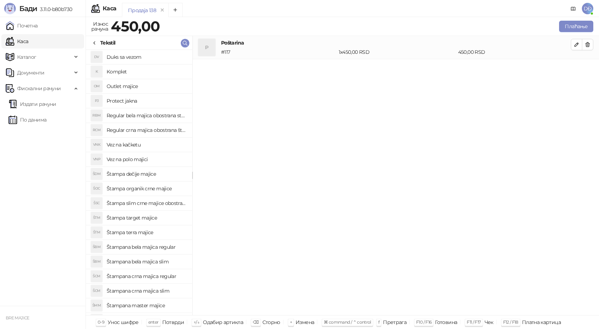
click at [160, 278] on h4 "Štampana crna majica regular" at bounding box center [147, 276] width 80 height 11
click at [580, 69] on button "button" at bounding box center [576, 67] width 11 height 11
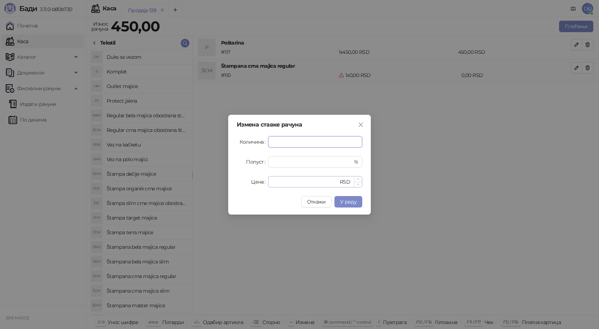
type input "*"
drag, startPoint x: 281, startPoint y: 179, endPoint x: 256, endPoint y: 183, distance: 25.3
click at [256, 183] on div "Цена * RSD" at bounding box center [299, 181] width 125 height 11
type input "****"
click at [352, 202] on span "У реду" at bounding box center [348, 202] width 16 height 6
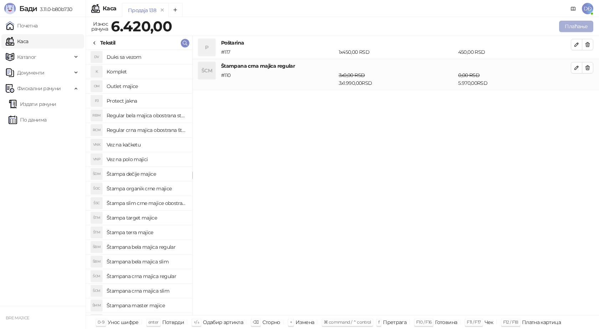
click at [567, 28] on button "Плаћање" at bounding box center [576, 26] width 34 height 11
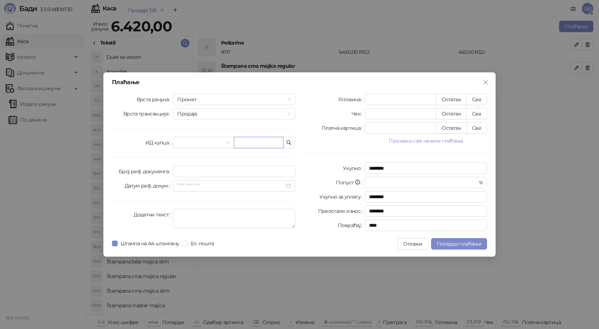
click at [260, 142] on input "text" at bounding box center [259, 142] width 50 height 11
paste input "**********"
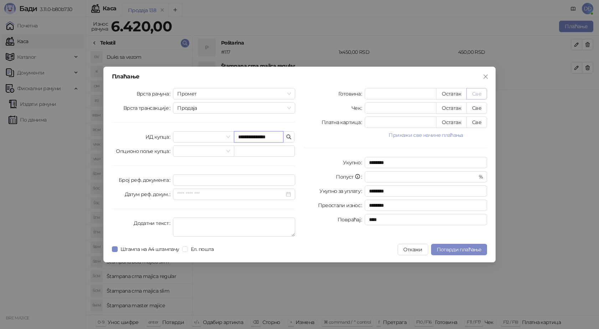
type input "**********"
click at [472, 92] on button "Све" at bounding box center [476, 93] width 21 height 11
type input "****"
click at [465, 250] on span "Потврди плаћање" at bounding box center [459, 249] width 45 height 6
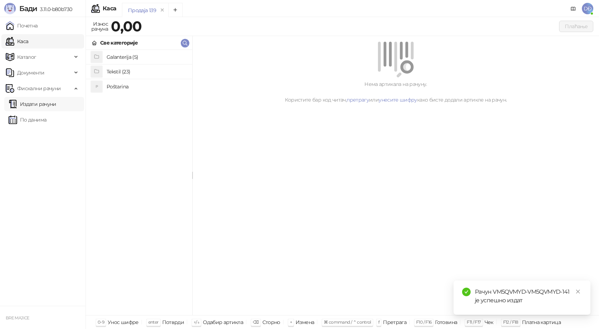
click at [36, 105] on link "Издати рачуни" at bounding box center [33, 104] width 48 height 14
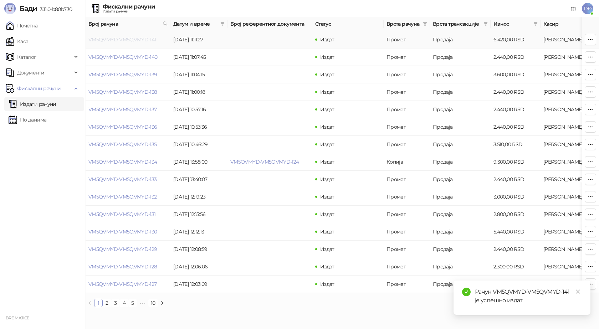
click at [124, 39] on link "VM5QVMYD-VM5QVMYD-141" at bounding box center [122, 39] width 68 height 6
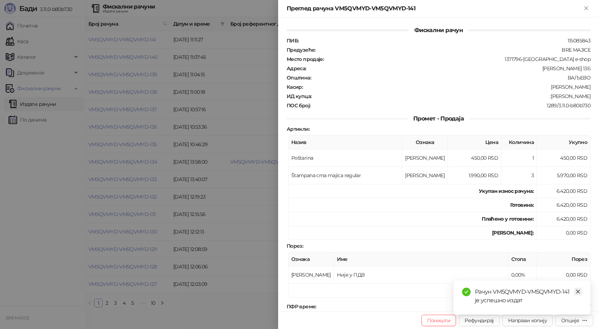
click at [580, 291] on icon "close" at bounding box center [577, 291] width 5 height 5
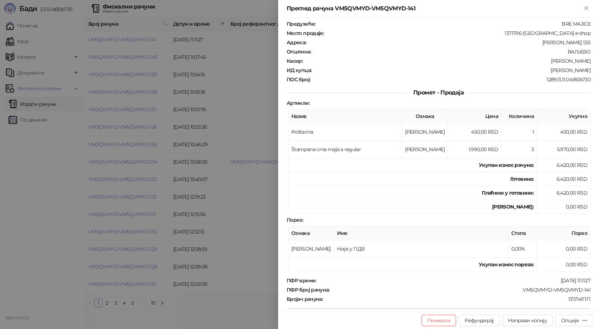
scroll to position [71, 0]
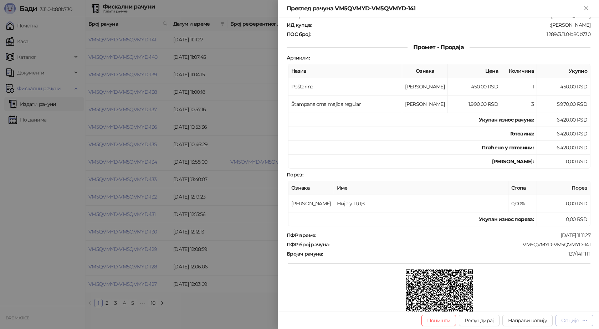
click at [572, 320] on div "Опције" at bounding box center [570, 320] width 18 height 6
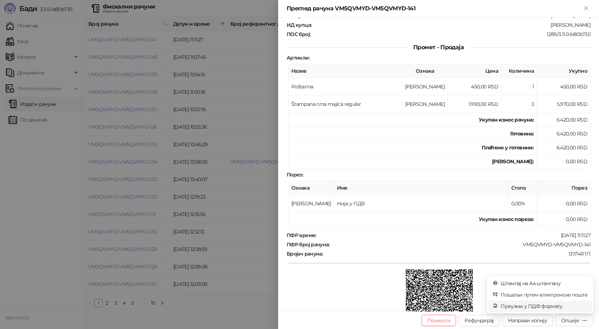
click at [563, 307] on span "Преузми у ПДФ формату" at bounding box center [544, 306] width 87 height 8
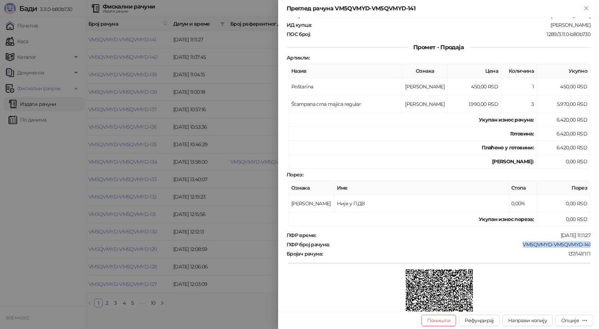
drag, startPoint x: 589, startPoint y: 244, endPoint x: 517, endPoint y: 246, distance: 72.1
click at [517, 246] on div "Фискални рачун ПИБ : 115085843 Предузеће : BRE MAJICE Место продаје : 1371796-[…" at bounding box center [438, 164] width 321 height 294
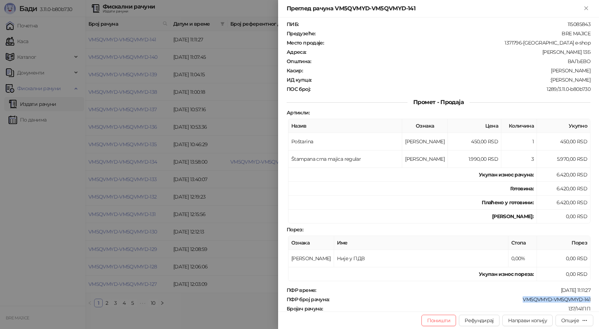
scroll to position [0, 0]
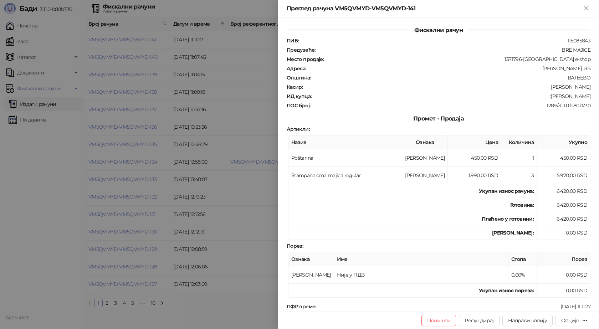
drag, startPoint x: 589, startPoint y: 98, endPoint x: 547, endPoint y: 95, distance: 42.2
click at [547, 95] on div "Фискални рачун ПИБ : 115085843 Предузеће : BRE MAJICE Место продаје : 1371796-[…" at bounding box center [438, 164] width 321 height 294
click at [587, 8] on icon "Close" at bounding box center [586, 8] width 6 height 6
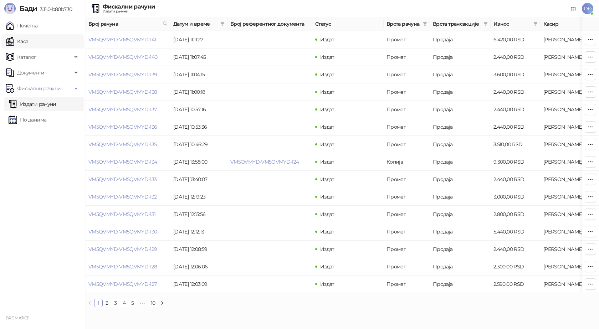
click at [22, 42] on link "Каса" at bounding box center [17, 41] width 22 height 14
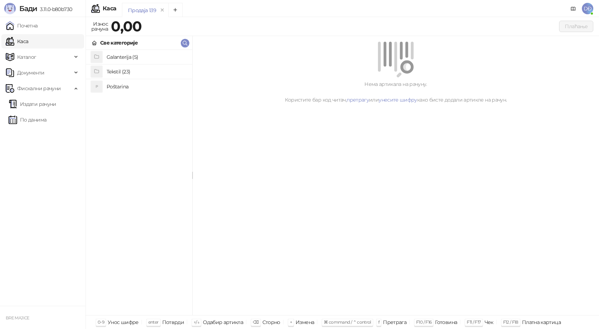
click at [128, 86] on h4 "Poštarina" at bounding box center [147, 86] width 80 height 11
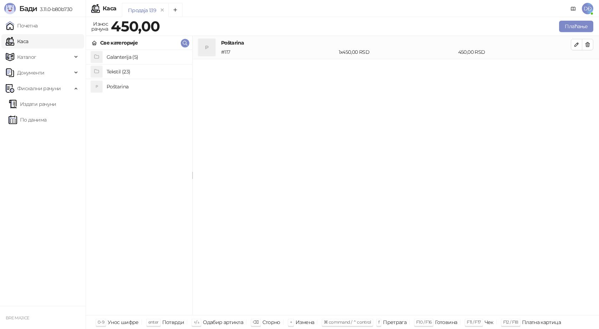
click at [128, 69] on h4 "Tekstil (23)" at bounding box center [147, 71] width 80 height 11
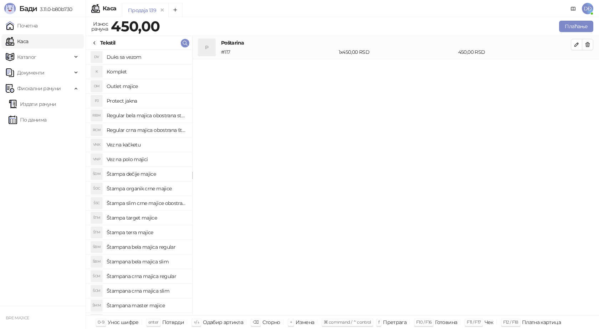
click at [165, 275] on h4 "Štampana crna majica regular" at bounding box center [147, 276] width 80 height 11
click at [574, 67] on icon "button" at bounding box center [577, 68] width 6 height 6
type input "*"
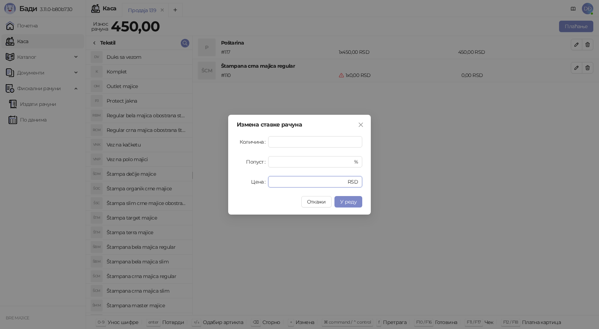
drag, startPoint x: 285, startPoint y: 180, endPoint x: 244, endPoint y: 186, distance: 42.2
click at [244, 186] on div "Цена * RSD" at bounding box center [299, 181] width 125 height 11
type input "****"
click at [353, 206] on button "У реду" at bounding box center [348, 201] width 28 height 11
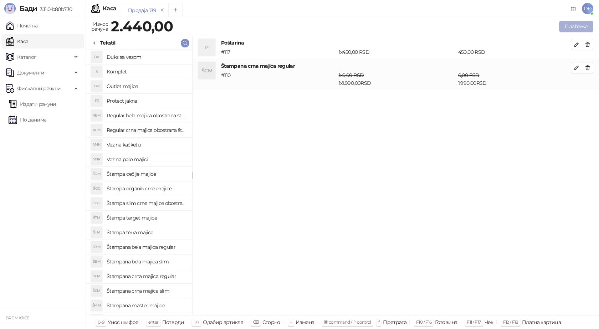
click at [570, 24] on button "Плаћање" at bounding box center [576, 26] width 34 height 11
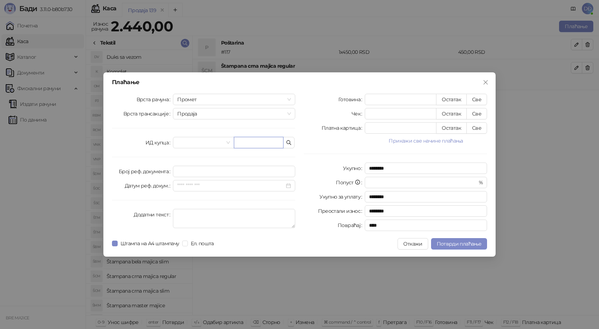
click at [255, 139] on input "text" at bounding box center [259, 142] width 50 height 11
paste input "**********"
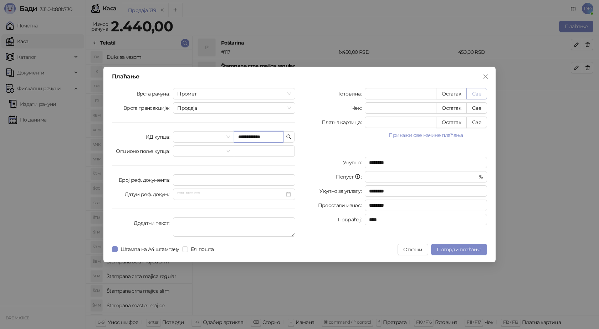
type input "**********"
click at [477, 92] on button "Све" at bounding box center [476, 93] width 21 height 11
type input "****"
click at [456, 251] on span "Потврди плаћање" at bounding box center [459, 249] width 45 height 6
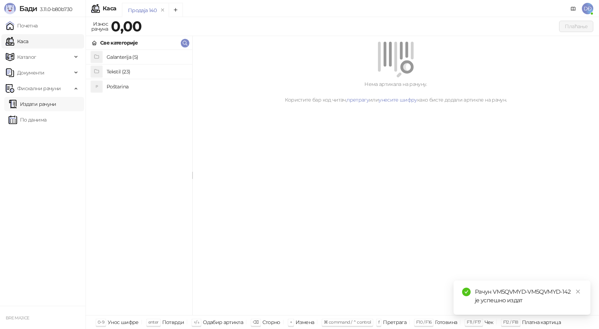
click at [50, 105] on link "Издати рачуни" at bounding box center [33, 104] width 48 height 14
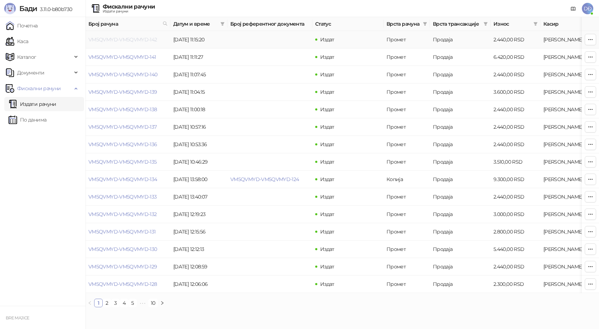
click at [132, 41] on link "VM5QVMYD-VM5QVMYD-142" at bounding box center [122, 39] width 69 height 6
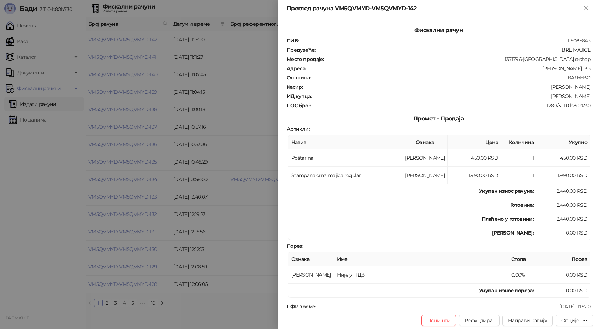
scroll to position [71, 0]
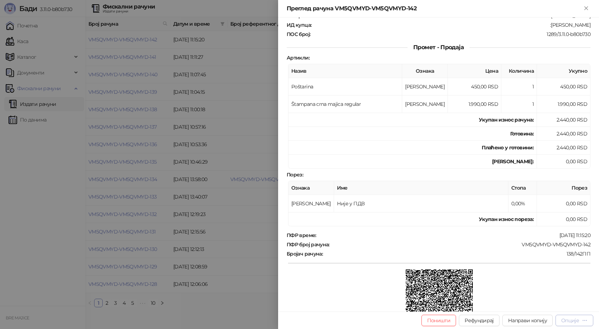
click at [574, 321] on div "Опције" at bounding box center [570, 320] width 18 height 6
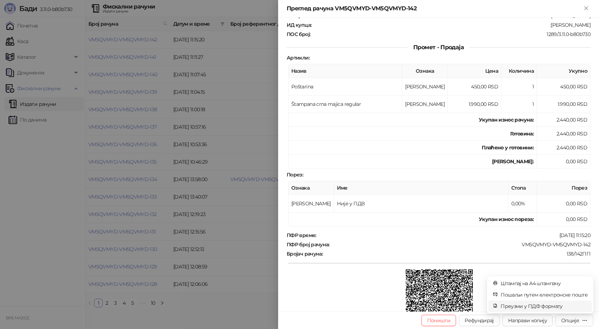
click at [565, 306] on span "Преузми у ПДФ формату" at bounding box center [544, 306] width 87 height 8
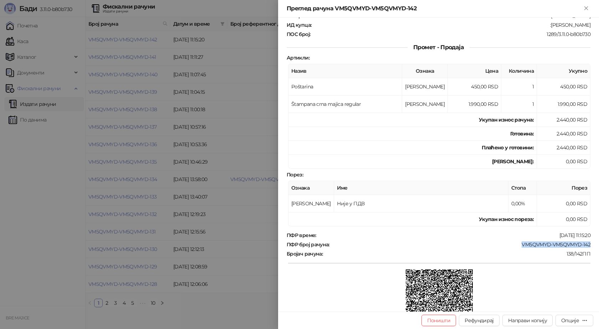
drag, startPoint x: 576, startPoint y: 243, endPoint x: 517, endPoint y: 242, distance: 59.2
click at [517, 242] on div "Фискални рачун ПИБ : 115085843 Предузеће : BRE MAJICE Место продаје : 1371796-B…" at bounding box center [438, 164] width 321 height 294
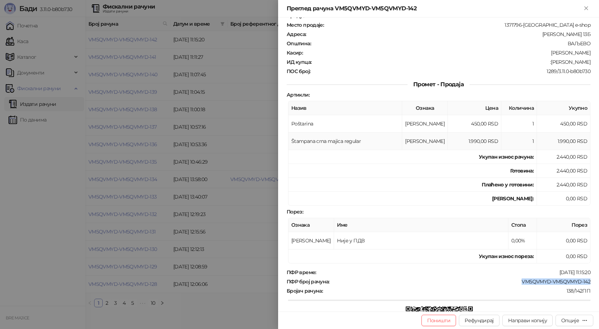
scroll to position [0, 0]
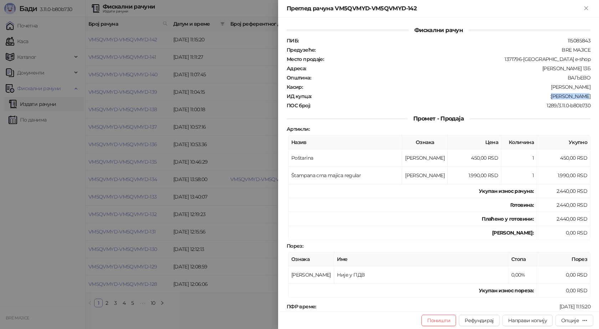
drag, startPoint x: 586, startPoint y: 96, endPoint x: 560, endPoint y: 98, distance: 25.8
click at [560, 98] on div "ИД купца : :[PERSON_NAME]" at bounding box center [438, 96] width 307 height 6
click at [585, 10] on icon "Close" at bounding box center [586, 8] width 6 height 6
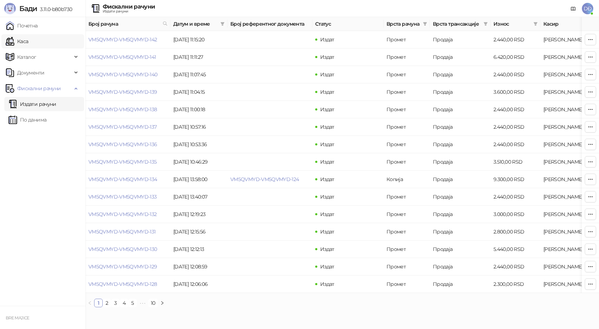
click at [23, 43] on link "Каса" at bounding box center [17, 41] width 22 height 14
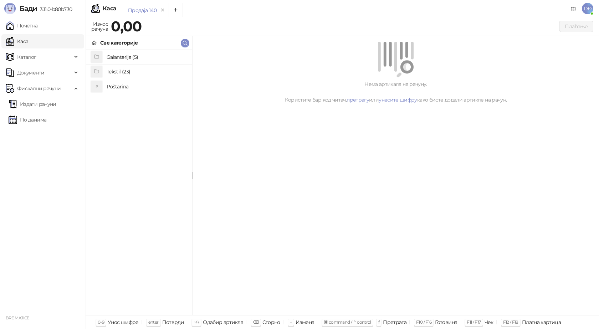
click at [114, 86] on h4 "Poštarina" at bounding box center [147, 86] width 80 height 11
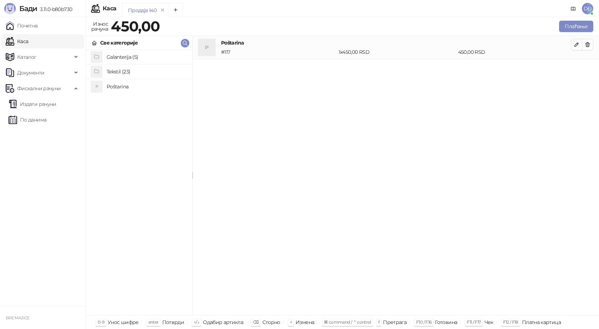
click at [124, 72] on h4 "Tekstil (23)" at bounding box center [147, 71] width 80 height 11
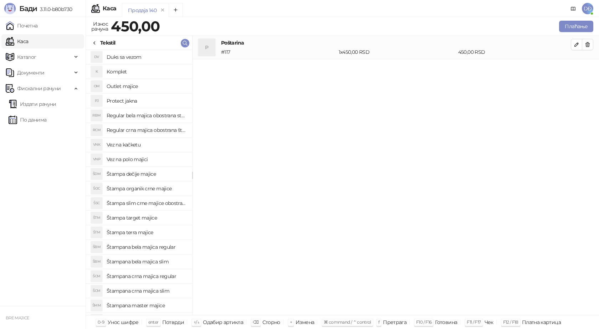
click at [166, 279] on h4 "Štampana crna majica regular" at bounding box center [147, 276] width 80 height 11
click at [573, 69] on button "button" at bounding box center [576, 67] width 11 height 11
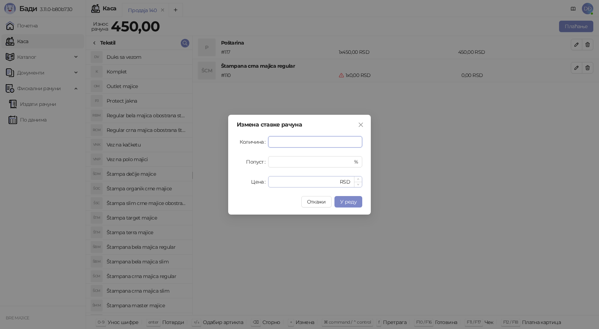
type input "*"
drag, startPoint x: 283, startPoint y: 182, endPoint x: 235, endPoint y: 178, distance: 48.3
click at [235, 178] on div "Измена ставке рачуна Количина * Попуст * % Цена * RSD Откажи У реду" at bounding box center [299, 165] width 143 height 100
type input "****"
click at [349, 203] on span "У реду" at bounding box center [348, 202] width 16 height 6
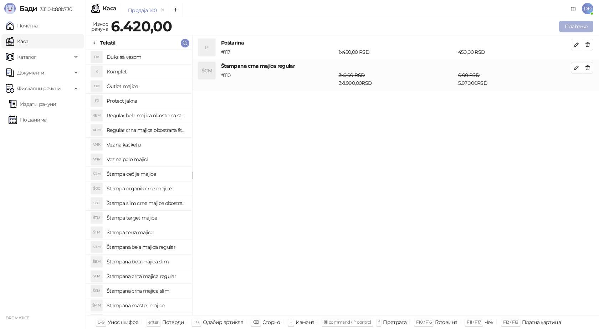
click at [576, 24] on button "Плаћање" at bounding box center [576, 26] width 34 height 11
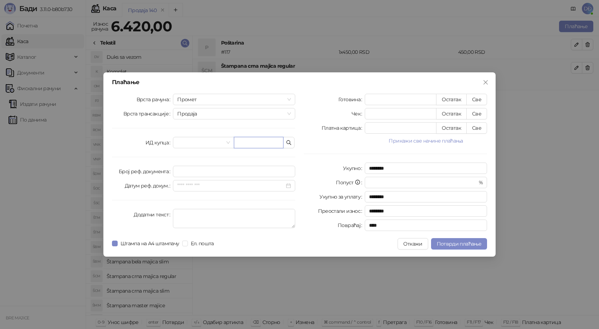
click at [263, 142] on input "text" at bounding box center [259, 142] width 50 height 11
paste input "**********"
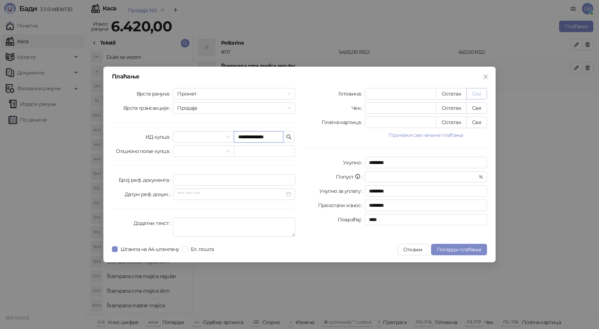
type input "**********"
click at [479, 91] on button "Све" at bounding box center [476, 93] width 21 height 11
type input "****"
click at [454, 248] on span "Потврди плаћање" at bounding box center [459, 249] width 45 height 6
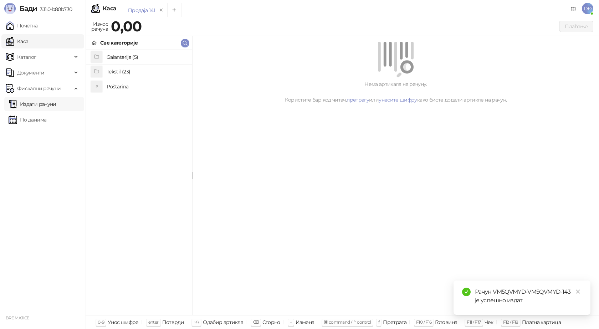
click at [34, 105] on link "Издати рачуни" at bounding box center [33, 104] width 48 height 14
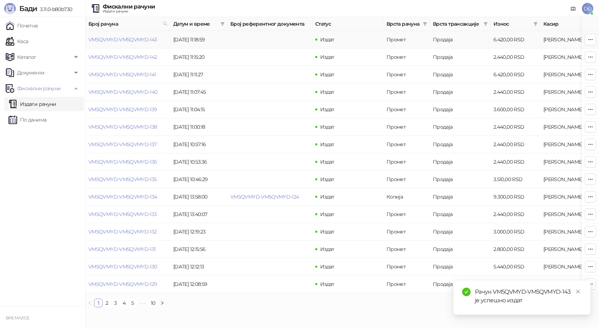
click at [128, 40] on link "VM5QVMYD-VM5QVMYD-143" at bounding box center [122, 39] width 69 height 6
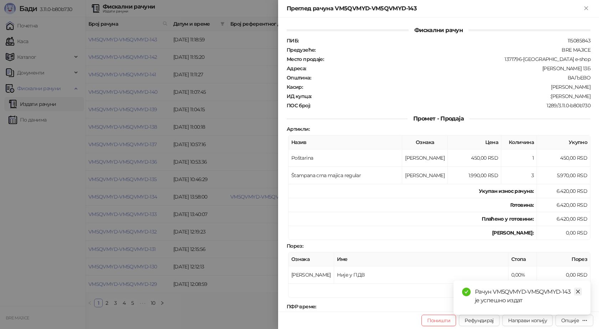
click at [579, 293] on icon "close" at bounding box center [577, 291] width 5 height 5
click at [570, 321] on div "Опције" at bounding box center [570, 320] width 18 height 6
click at [547, 308] on span "Преузми у ПДФ формату" at bounding box center [544, 306] width 87 height 8
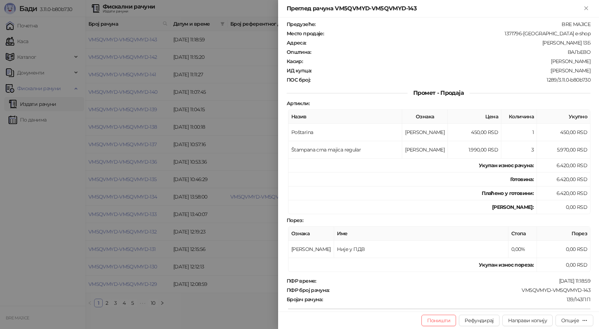
scroll to position [71, 0]
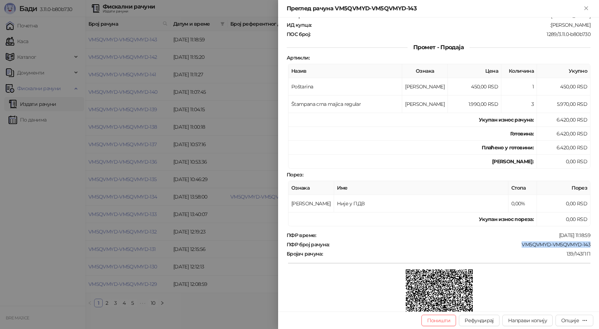
drag, startPoint x: 586, startPoint y: 242, endPoint x: 518, endPoint y: 246, distance: 68.2
click at [518, 246] on div "Фискални рачун ПИБ : 115085843 Предузеће : BRE MAJICE Место продаје : 1371796-B…" at bounding box center [438, 164] width 321 height 294
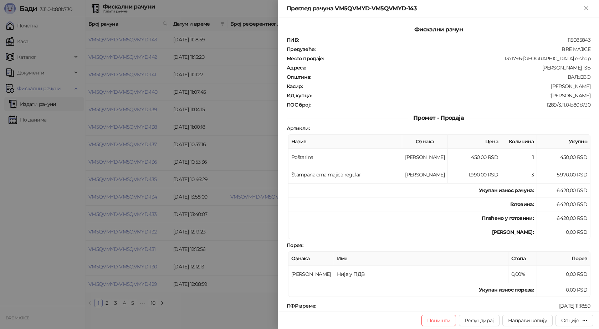
scroll to position [0, 0]
drag, startPoint x: 585, startPoint y: 97, endPoint x: 553, endPoint y: 97, distance: 32.8
click at [553, 97] on div ":[PERSON_NAME]" at bounding box center [451, 96] width 279 height 6
click at [587, 10] on icon "Close" at bounding box center [586, 8] width 6 height 6
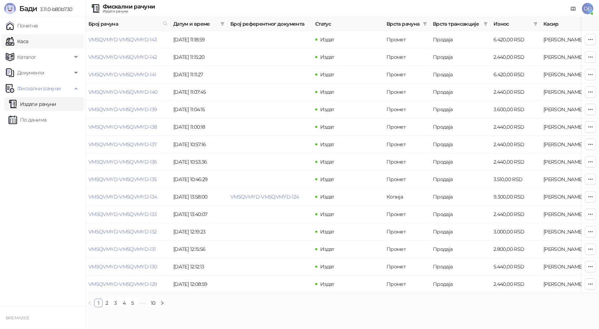
click at [28, 42] on link "Каса" at bounding box center [17, 41] width 22 height 14
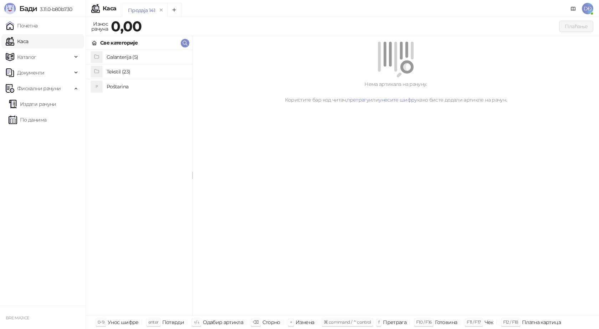
click at [125, 87] on h4 "Poštarina" at bounding box center [147, 86] width 80 height 11
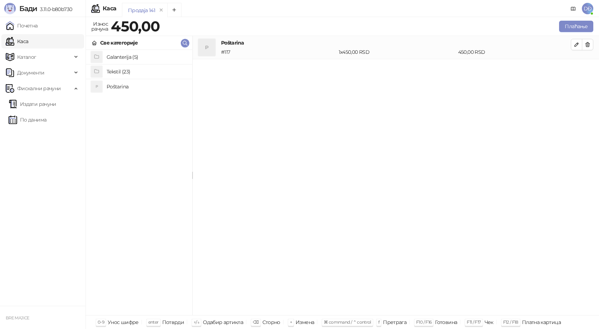
click at [128, 71] on h4 "Tekstil (23)" at bounding box center [147, 71] width 80 height 11
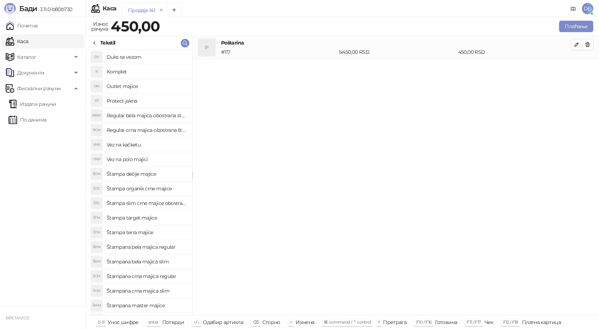
click at [157, 278] on h4 "Štampana crna majica regular" at bounding box center [147, 276] width 80 height 11
click at [575, 68] on icon "button" at bounding box center [577, 68] width 4 height 4
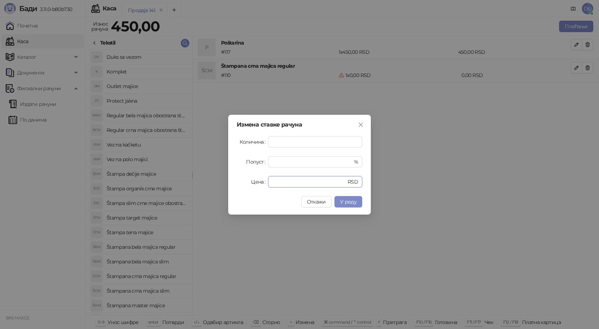
click at [248, 180] on div "Цена * RSD" at bounding box center [299, 181] width 125 height 11
type input "****"
click at [353, 202] on span "У реду" at bounding box center [348, 202] width 16 height 6
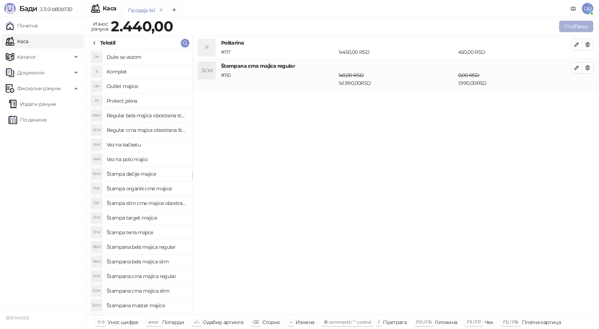
click at [568, 21] on button "Плаћање" at bounding box center [576, 26] width 34 height 11
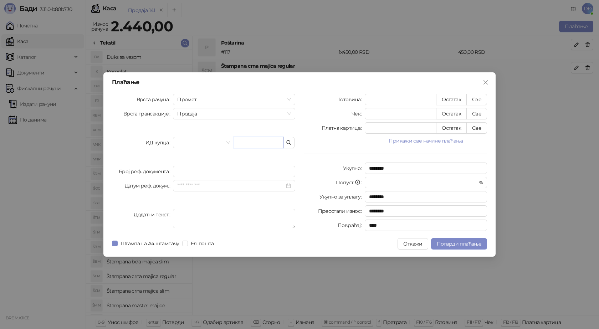
click at [260, 144] on input "text" at bounding box center [259, 142] width 50 height 11
paste input "**********"
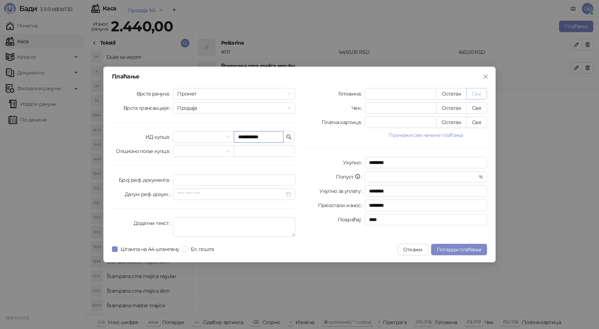
type input "**********"
click at [473, 92] on button "Све" at bounding box center [476, 93] width 21 height 11
type input "****"
click at [455, 248] on span "Потврди плаћање" at bounding box center [459, 249] width 45 height 6
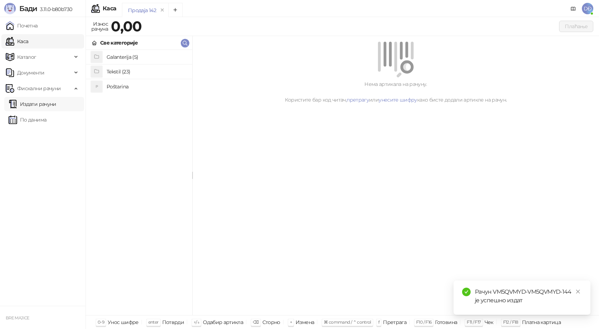
click at [48, 106] on link "Издати рачуни" at bounding box center [33, 104] width 48 height 14
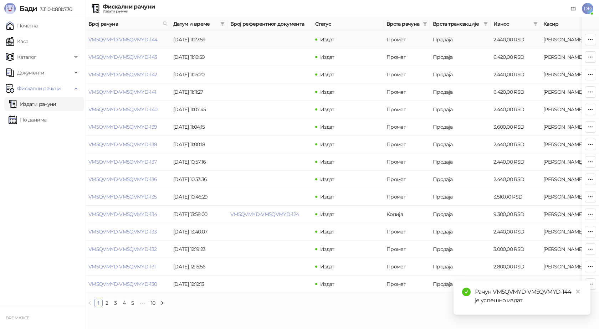
click at [127, 40] on link "VM5QVMYD-VM5QVMYD-144" at bounding box center [122, 39] width 69 height 6
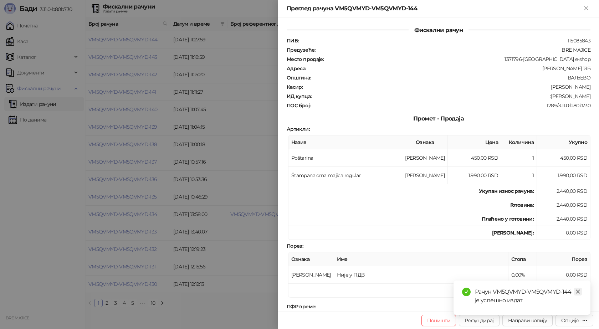
click at [577, 293] on icon "close" at bounding box center [577, 291] width 5 height 5
click at [576, 321] on div "Опције" at bounding box center [570, 320] width 18 height 6
click at [551, 308] on span "Преузми у ПДФ формату" at bounding box center [544, 306] width 87 height 8
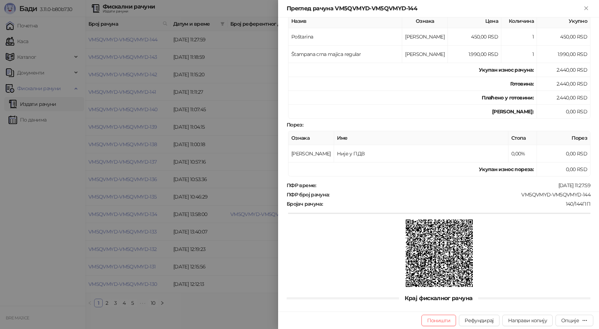
scroll to position [129, 0]
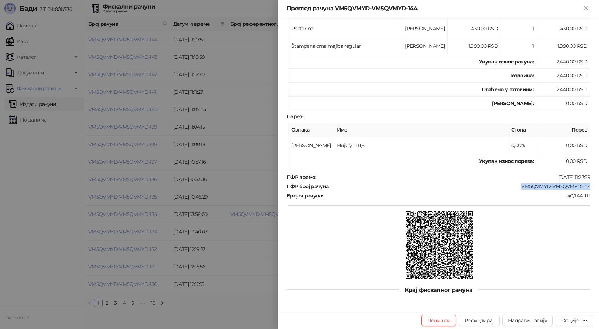
drag, startPoint x: 586, startPoint y: 186, endPoint x: 518, endPoint y: 187, distance: 68.5
click at [518, 187] on div "Фискални рачун ПИБ : 115085843 Предузеће : BRE MAJICE Место продаје : 1371796-[…" at bounding box center [438, 164] width 321 height 294
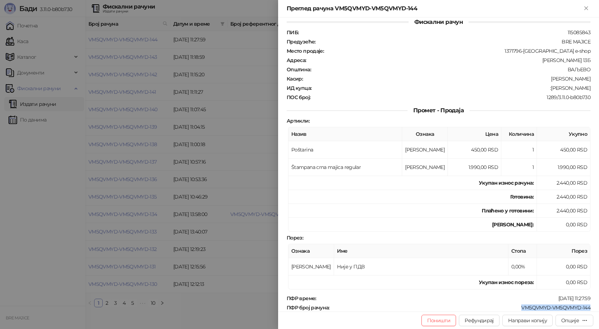
scroll to position [0, 0]
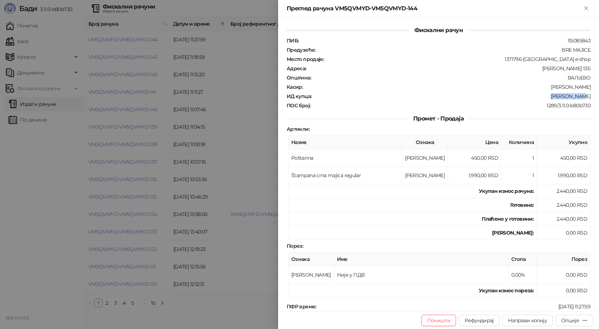
drag, startPoint x: 587, startPoint y: 96, endPoint x: 563, endPoint y: 96, distance: 24.6
click at [563, 96] on div "Фискални рачун ПИБ : 115085843 Предузеће : BRE MAJICE Место продаје : 1371796-[…" at bounding box center [438, 164] width 321 height 294
click at [589, 7] on icon "Close" at bounding box center [586, 8] width 6 height 6
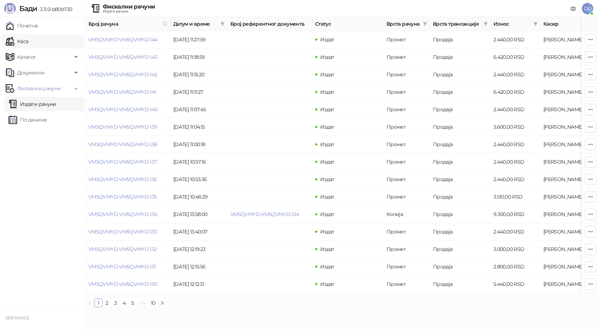
click at [28, 42] on link "Каса" at bounding box center [17, 41] width 22 height 14
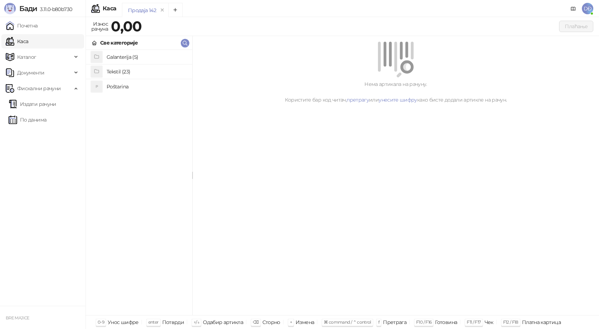
click at [121, 86] on h4 "Poštarina" at bounding box center [147, 86] width 80 height 11
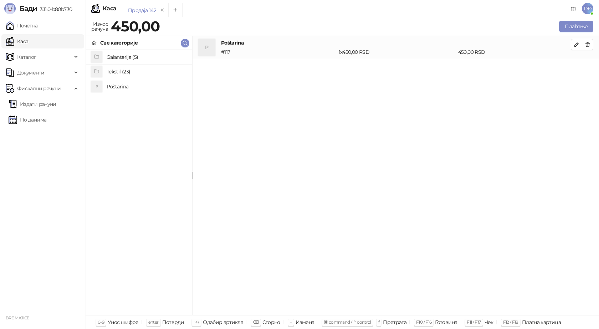
click at [124, 70] on h4 "Tekstil (23)" at bounding box center [147, 71] width 80 height 11
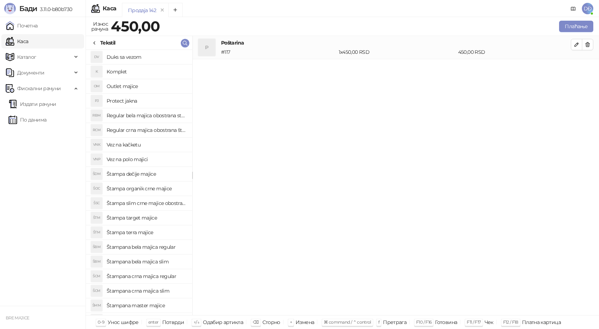
click at [163, 276] on h4 "Štampana crna majica regular" at bounding box center [147, 276] width 80 height 11
click at [574, 65] on icon "button" at bounding box center [577, 68] width 6 height 6
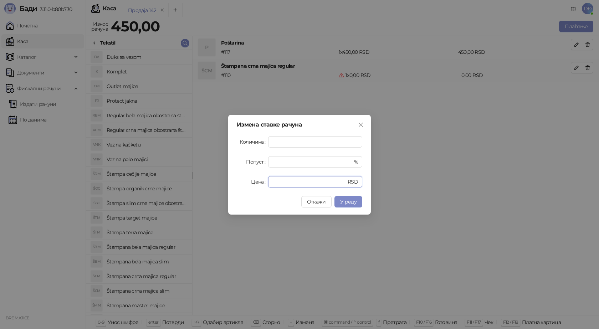
drag, startPoint x: 254, startPoint y: 185, endPoint x: 234, endPoint y: 168, distance: 26.1
click at [248, 185] on div "Цена * RSD" at bounding box center [299, 181] width 125 height 11
type input "****"
click at [346, 201] on span "У реду" at bounding box center [348, 202] width 16 height 6
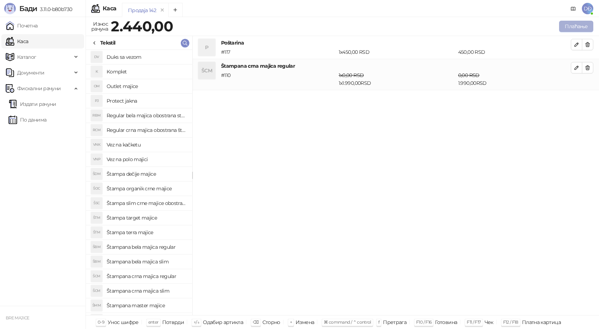
click at [568, 25] on button "Плаћање" at bounding box center [576, 26] width 34 height 11
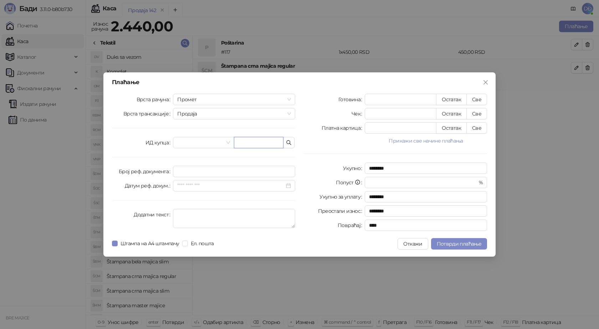
click at [249, 144] on input "text" at bounding box center [259, 142] width 50 height 11
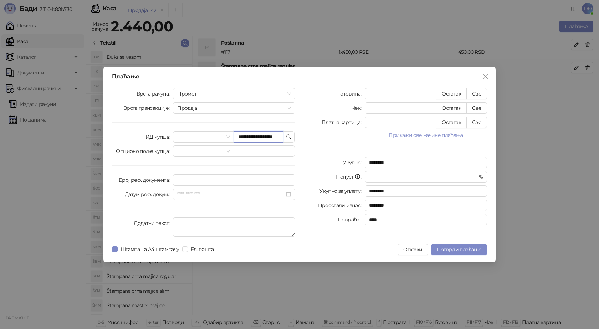
scroll to position [0, 6]
type input "**********"
click at [479, 93] on button "Све" at bounding box center [476, 93] width 21 height 11
type input "****"
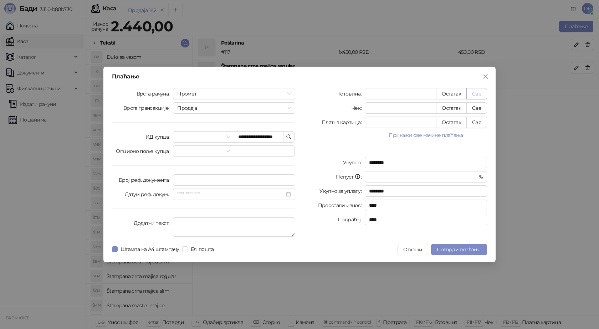
scroll to position [0, 0]
click at [465, 250] on span "Потврди плаћање" at bounding box center [459, 249] width 45 height 6
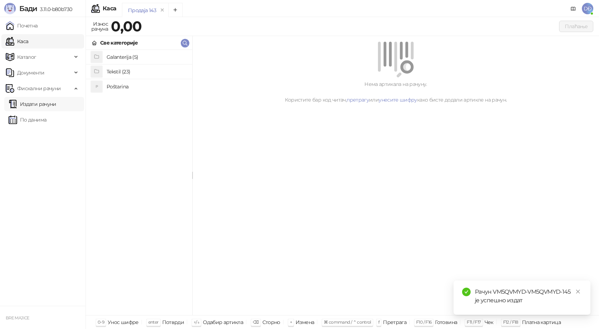
click at [56, 104] on link "Издати рачуни" at bounding box center [33, 104] width 48 height 14
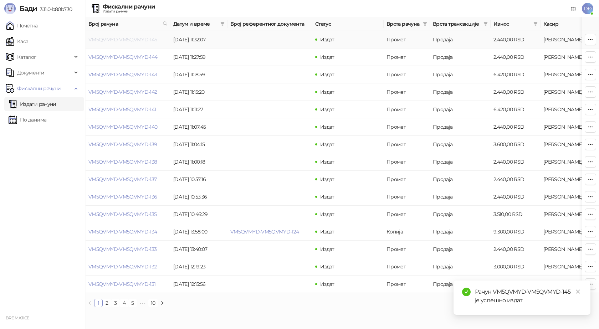
click at [119, 39] on link "VM5QVMYD-VM5QVMYD-145" at bounding box center [122, 39] width 69 height 6
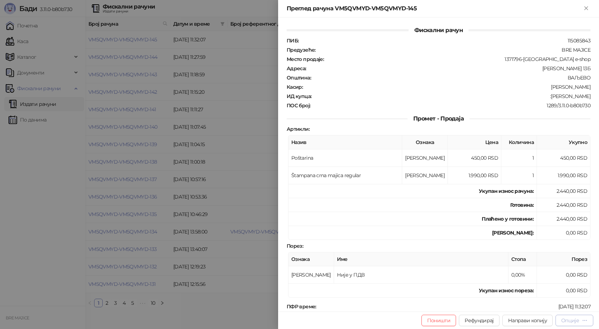
click at [578, 322] on div "Опције" at bounding box center [570, 320] width 18 height 6
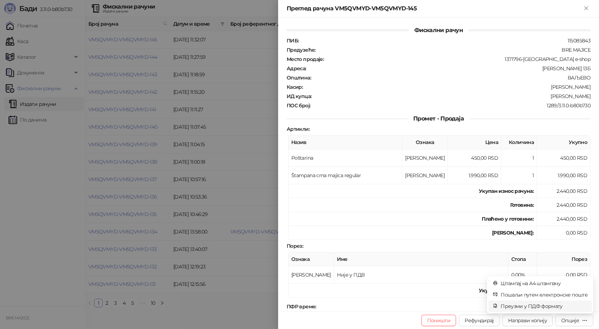
click at [549, 306] on span "Преузми у ПДФ формату" at bounding box center [544, 306] width 87 height 8
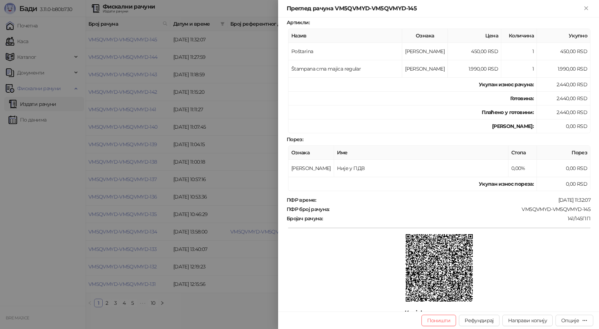
scroll to position [107, 0]
drag, startPoint x: 586, startPoint y: 207, endPoint x: 512, endPoint y: 207, distance: 74.2
click at [512, 207] on div "ПФР број рачуна : VM5QVMYD-VM5QVMYD-145" at bounding box center [438, 209] width 307 height 6
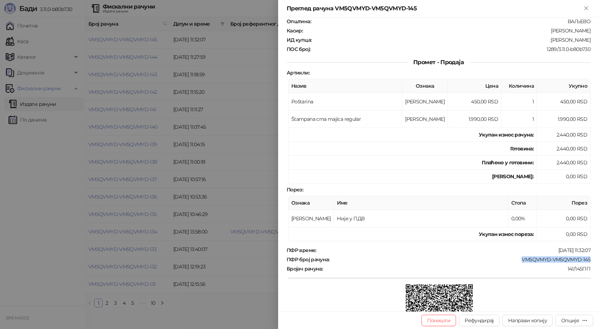
scroll to position [0, 0]
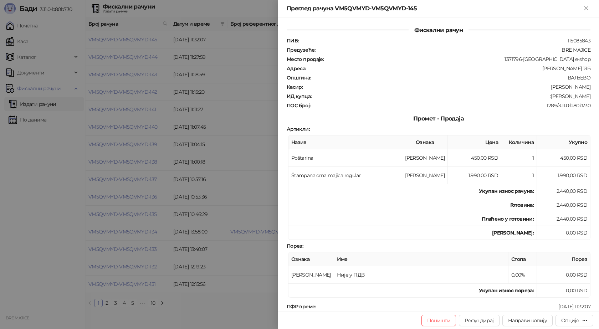
drag, startPoint x: 538, startPoint y: 96, endPoint x: 592, endPoint y: 96, distance: 54.2
click at [592, 96] on div "Фискални рачун ПИБ : 115085843 Предузеће : BRE MAJICE Место продаје : 1371796-[…" at bounding box center [438, 164] width 321 height 294
click at [587, 7] on icon "Close" at bounding box center [585, 7] width 3 height 3
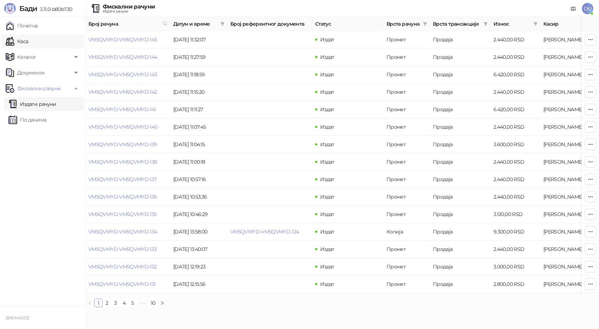
click at [28, 42] on link "Каса" at bounding box center [17, 41] width 22 height 14
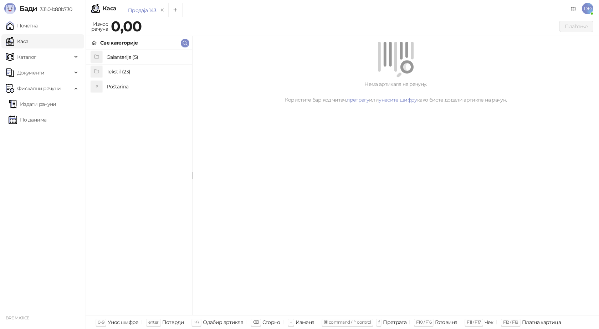
click at [120, 85] on h4 "Poštarina" at bounding box center [147, 86] width 80 height 11
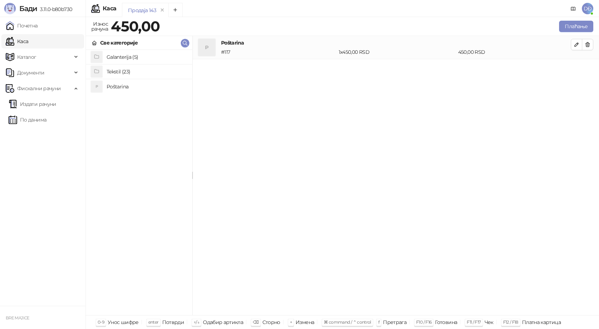
click at [121, 73] on h4 "Tekstil (23)" at bounding box center [147, 71] width 80 height 11
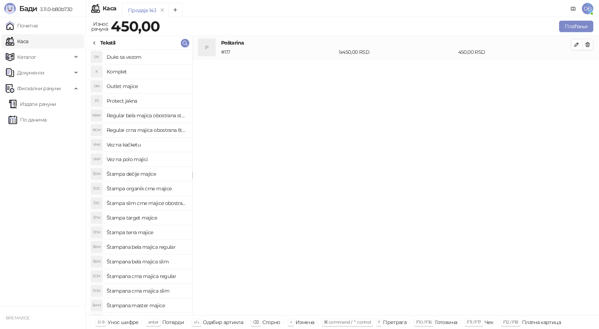
click at [162, 276] on h4 "Štampana crna majica regular" at bounding box center [147, 276] width 80 height 11
click at [575, 71] on button "button" at bounding box center [576, 67] width 11 height 11
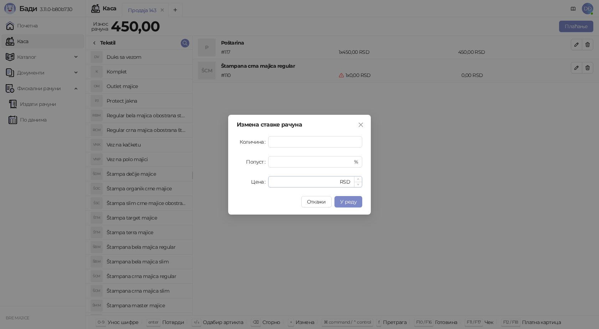
type input "*"
drag, startPoint x: 281, startPoint y: 178, endPoint x: 247, endPoint y: 186, distance: 34.7
click at [254, 186] on div "Цена * RSD" at bounding box center [299, 181] width 125 height 11
type input "****"
click at [347, 202] on span "У реду" at bounding box center [348, 202] width 16 height 6
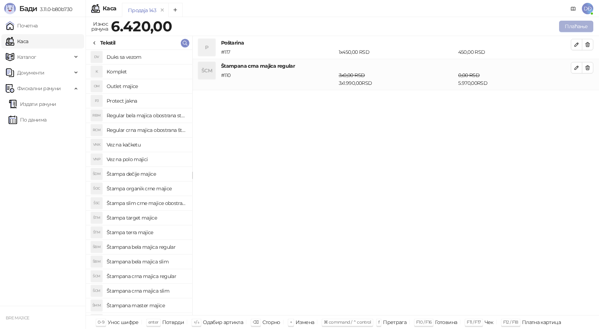
click at [579, 25] on button "Плаћање" at bounding box center [576, 26] width 34 height 11
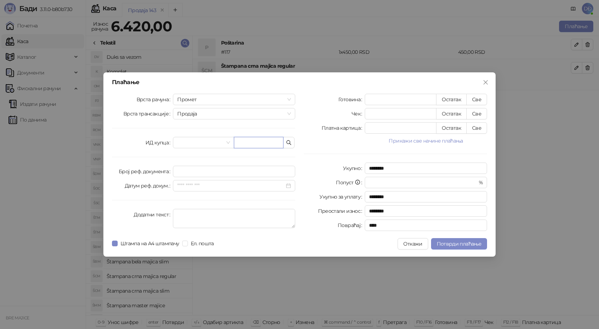
click at [259, 143] on input "text" at bounding box center [259, 142] width 50 height 11
paste input "**********"
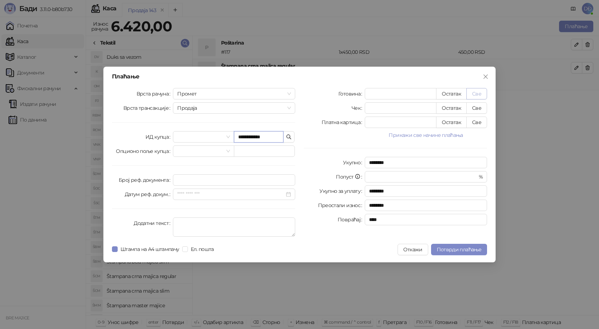
type input "**********"
click at [479, 90] on button "Све" at bounding box center [476, 93] width 21 height 11
type input "****"
click at [450, 246] on span "Потврди плаћање" at bounding box center [459, 249] width 45 height 6
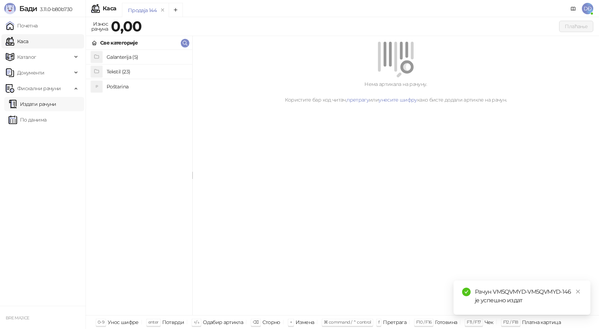
click at [44, 104] on link "Издати рачуни" at bounding box center [33, 104] width 48 height 14
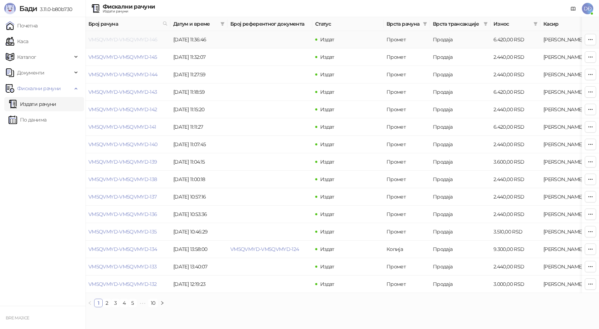
click at [126, 39] on link "VM5QVMYD-VM5QVMYD-146" at bounding box center [122, 39] width 69 height 6
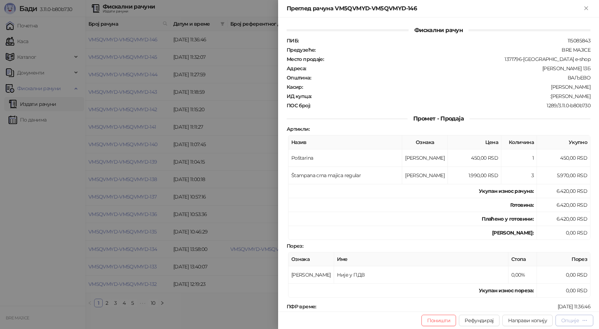
click at [573, 321] on div "Опције" at bounding box center [570, 320] width 18 height 6
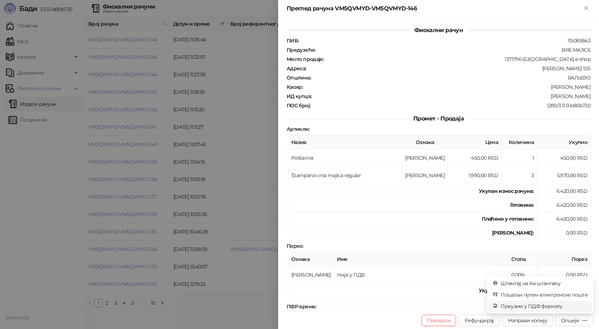
click at [560, 306] on span "Преузми у ПДФ формату" at bounding box center [544, 306] width 87 height 8
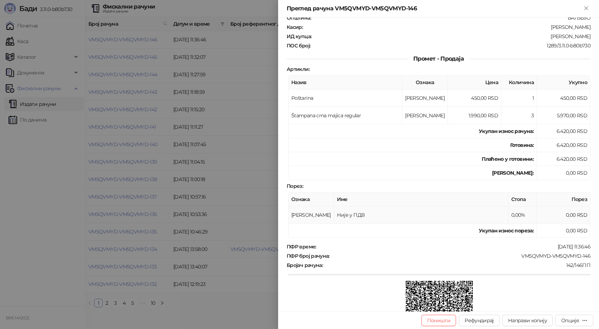
scroll to position [107, 0]
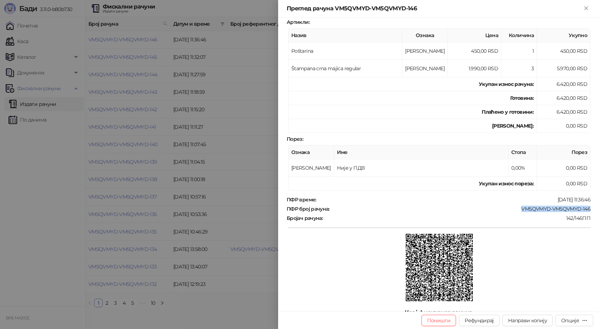
drag, startPoint x: 587, startPoint y: 208, endPoint x: 514, endPoint y: 207, distance: 73.4
click at [514, 207] on div "Фискални рачун ПИБ : 115085843 Предузеће : BRE MAJICE Место продаје : 1371796-[…" at bounding box center [438, 164] width 321 height 294
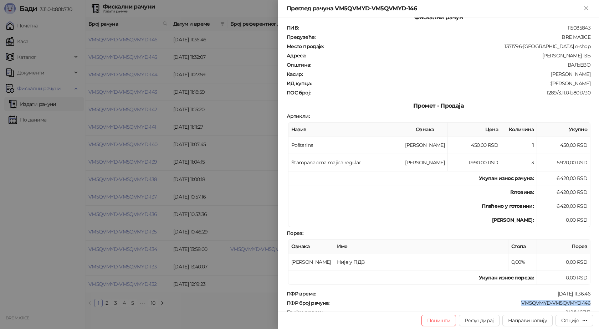
scroll to position [0, 0]
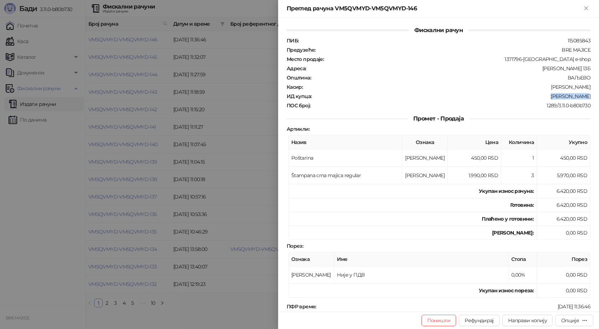
drag, startPoint x: 587, startPoint y: 96, endPoint x: 557, endPoint y: 98, distance: 30.1
click at [557, 98] on div "Фискални рачун ПИБ : 115085843 Предузеће : BRE MAJICE Место продаје : 1371796-[…" at bounding box center [438, 164] width 321 height 294
click at [585, 7] on icon "Close" at bounding box center [585, 7] width 3 height 3
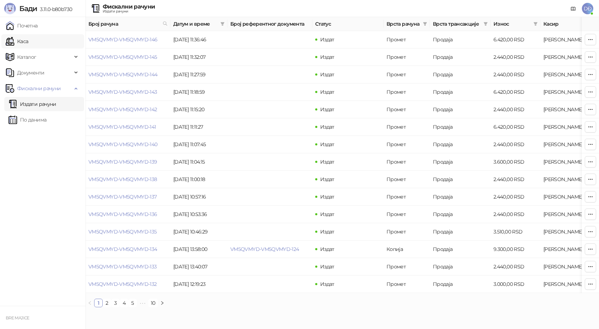
click at [28, 43] on link "Каса" at bounding box center [17, 41] width 22 height 14
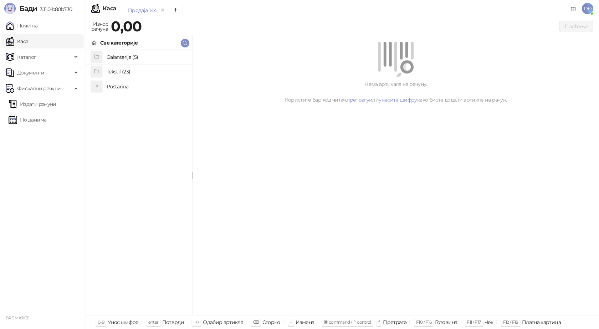
click at [109, 85] on h4 "Poštarina" at bounding box center [147, 86] width 80 height 11
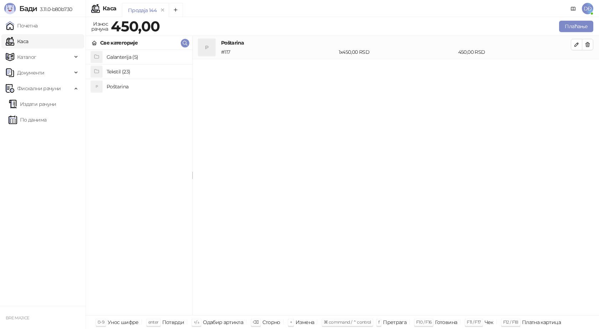
click at [116, 71] on h4 "Tekstil (23)" at bounding box center [147, 71] width 80 height 11
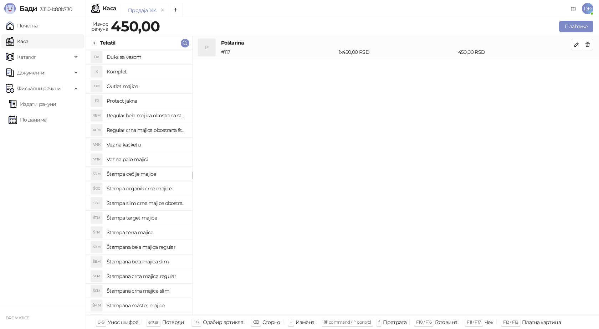
click at [137, 279] on h4 "Štampana crna majica regular" at bounding box center [147, 276] width 80 height 11
click at [576, 69] on icon "button" at bounding box center [577, 68] width 4 height 4
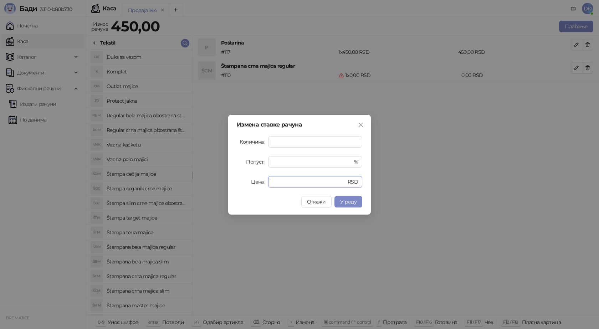
drag, startPoint x: 277, startPoint y: 180, endPoint x: 241, endPoint y: 181, distance: 36.0
click at [241, 181] on div "Цена * RSD" at bounding box center [299, 181] width 125 height 11
type input "****"
click at [354, 201] on span "У реду" at bounding box center [348, 202] width 16 height 6
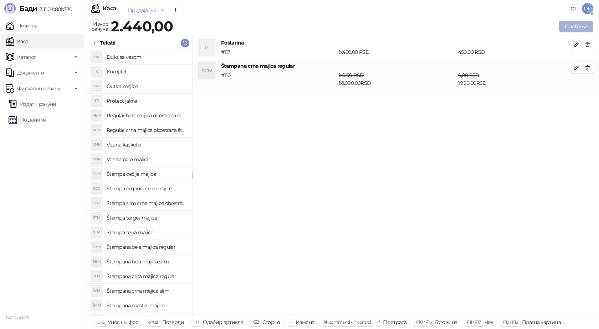
click at [563, 27] on button "Плаћање" at bounding box center [576, 26] width 34 height 11
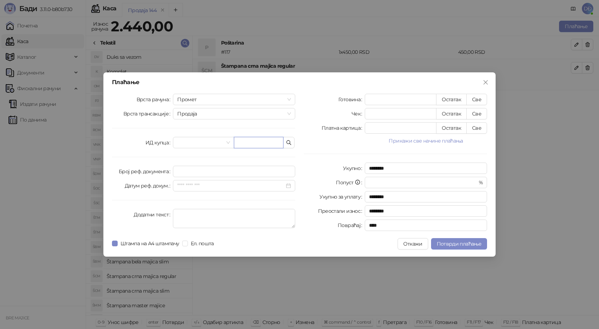
click at [260, 142] on input "text" at bounding box center [259, 142] width 50 height 11
paste input "**********"
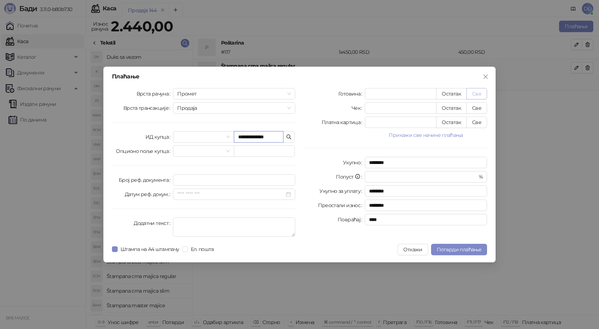
type input "**********"
click at [473, 94] on button "Све" at bounding box center [476, 93] width 21 height 11
type input "****"
click at [454, 250] on span "Потврди плаћање" at bounding box center [459, 249] width 45 height 6
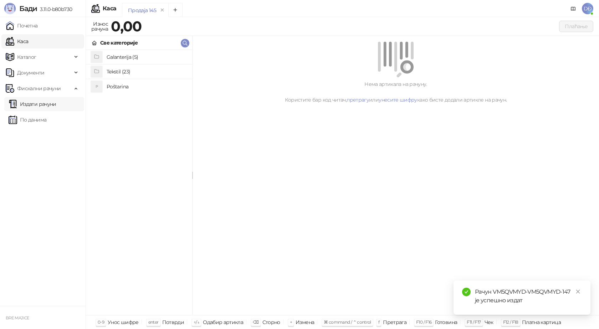
click at [47, 103] on link "Издати рачуни" at bounding box center [33, 104] width 48 height 14
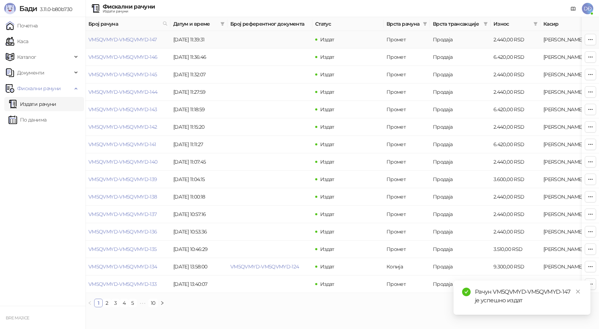
click at [116, 39] on link "VM5QVMYD-VM5QVMYD-147" at bounding box center [122, 39] width 68 height 6
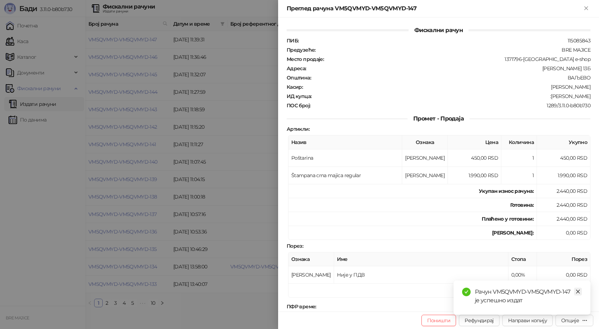
click at [578, 292] on icon "close" at bounding box center [578, 292] width 4 height 4
click at [574, 322] on div "Опције" at bounding box center [570, 320] width 18 height 6
click at [545, 308] on span "Преузми у ПДФ формату" at bounding box center [544, 306] width 87 height 8
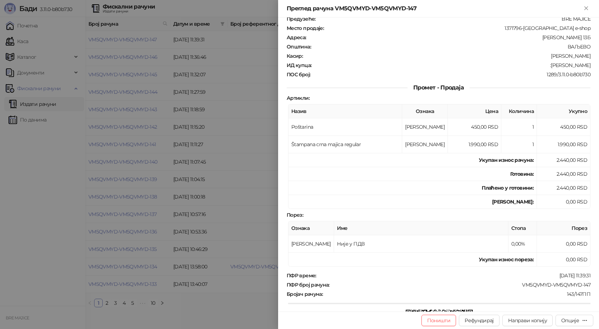
scroll to position [71, 0]
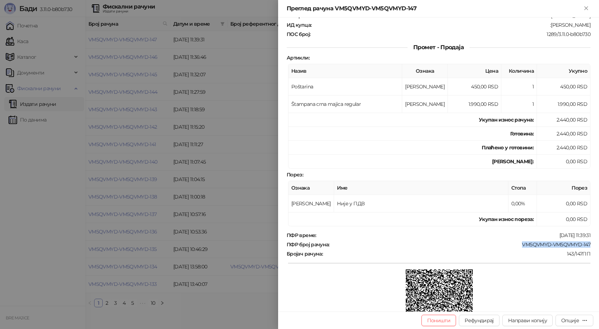
drag, startPoint x: 588, startPoint y: 244, endPoint x: 517, endPoint y: 244, distance: 70.6
click at [517, 244] on div "Фискални рачун ПИБ : 115085843 Предузеће : BRE MAJICE Место продаје : 1371796-[…" at bounding box center [438, 164] width 321 height 294
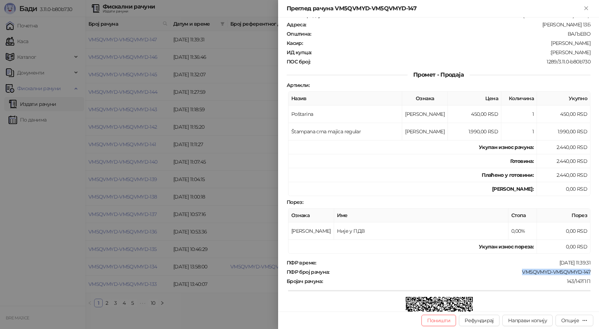
scroll to position [0, 0]
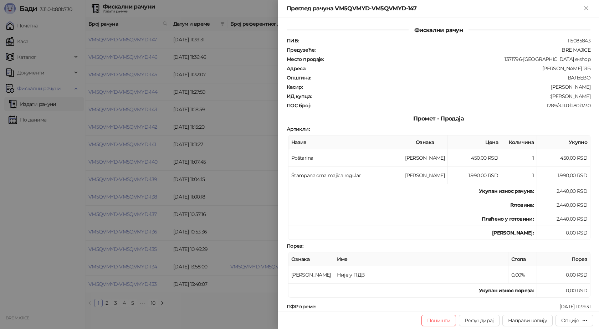
drag, startPoint x: 587, startPoint y: 98, endPoint x: 553, endPoint y: 97, distance: 34.6
click at [553, 97] on div "Фискални рачун ПИБ : 115085843 Предузеће : BRE MAJICE Место продаје : 1371796-[…" at bounding box center [438, 164] width 321 height 294
drag, startPoint x: 589, startPoint y: 9, endPoint x: 578, endPoint y: 8, distance: 11.4
click at [589, 8] on icon "Close" at bounding box center [586, 8] width 6 height 6
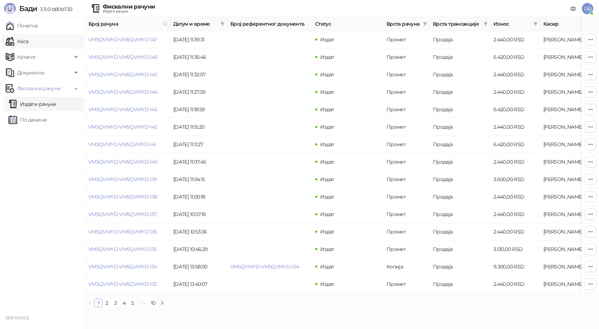
click at [23, 41] on link "Каса" at bounding box center [17, 41] width 22 height 14
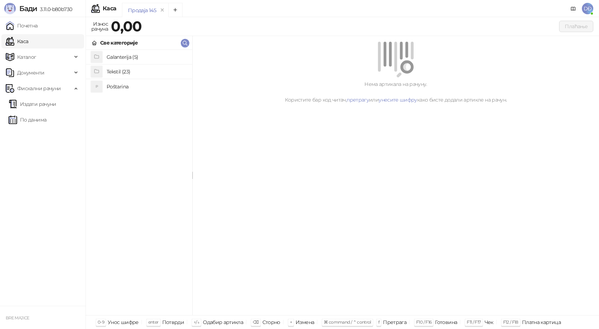
click at [127, 86] on h4 "Poštarina" at bounding box center [147, 86] width 80 height 11
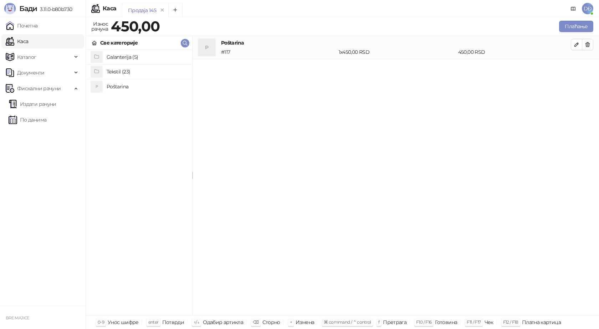
click at [126, 70] on h4 "Tekstil (23)" at bounding box center [147, 71] width 80 height 11
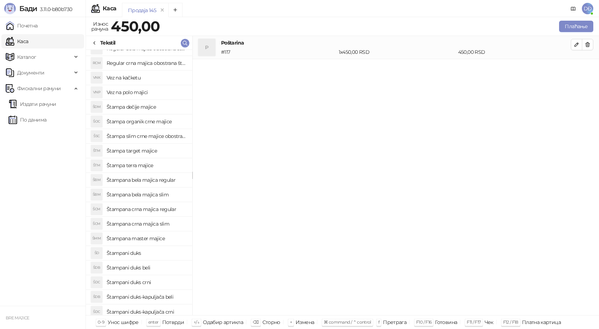
scroll to position [71, 0]
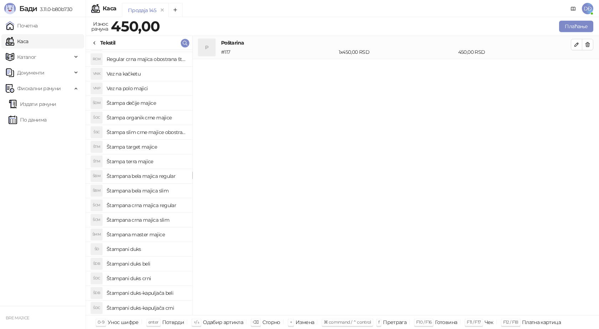
click at [162, 295] on h4 "Štampani duks-kapuljača beli" at bounding box center [147, 292] width 80 height 11
click at [578, 69] on icon "button" at bounding box center [577, 68] width 6 height 6
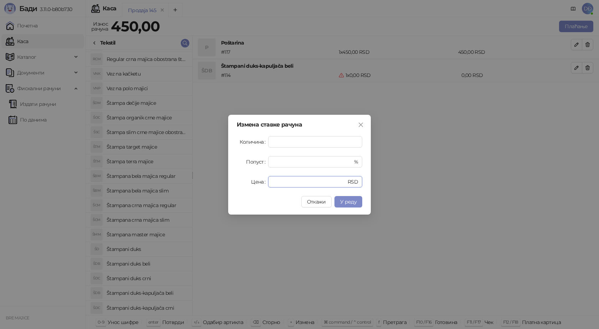
drag, startPoint x: 234, startPoint y: 181, endPoint x: 217, endPoint y: 179, distance: 16.5
click at [221, 180] on div "Измена ставке рачуна Количина * Попуст * % Цена * RSD Откажи У реду" at bounding box center [299, 164] width 599 height 329
type input "****"
click at [345, 203] on span "У реду" at bounding box center [348, 202] width 16 height 6
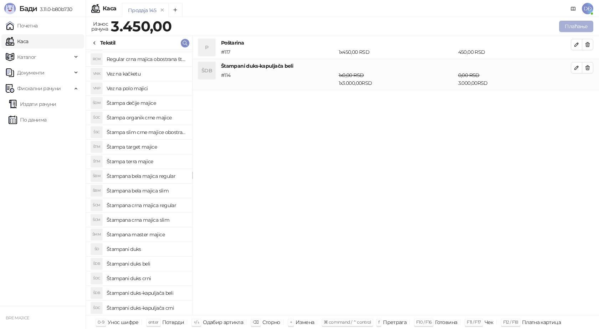
click at [567, 24] on button "Плаћање" at bounding box center [576, 26] width 34 height 11
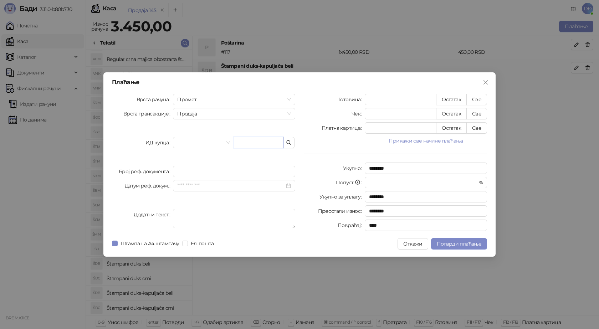
click at [264, 145] on input "text" at bounding box center [259, 142] width 50 height 11
paste input "**********"
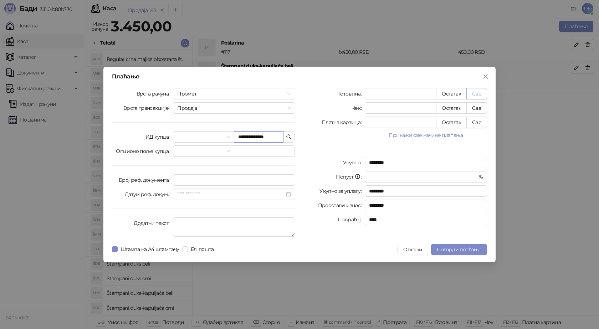
type input "**********"
click at [477, 91] on button "Све" at bounding box center [476, 93] width 21 height 11
type input "****"
drag, startPoint x: 457, startPoint y: 248, endPoint x: 461, endPoint y: 247, distance: 4.4
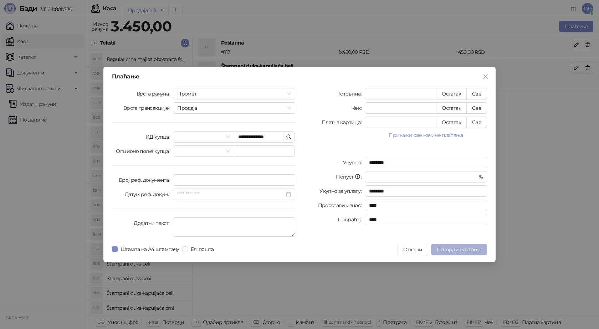
click at [458, 247] on span "Потврди плаћање" at bounding box center [459, 249] width 45 height 6
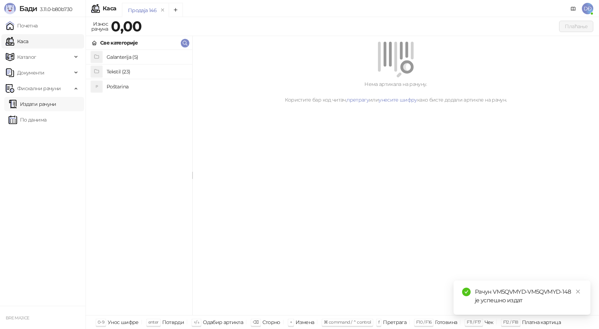
click at [45, 106] on link "Издати рачуни" at bounding box center [33, 104] width 48 height 14
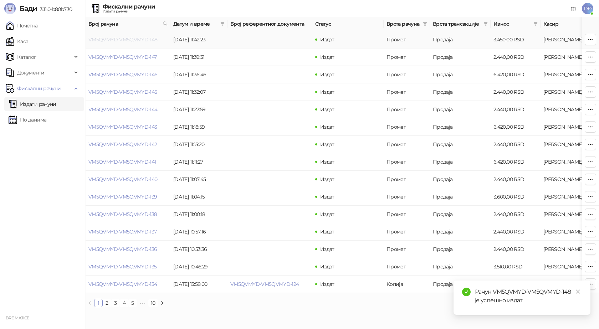
click at [127, 39] on link "VM5QVMYD-VM5QVMYD-148" at bounding box center [122, 39] width 69 height 6
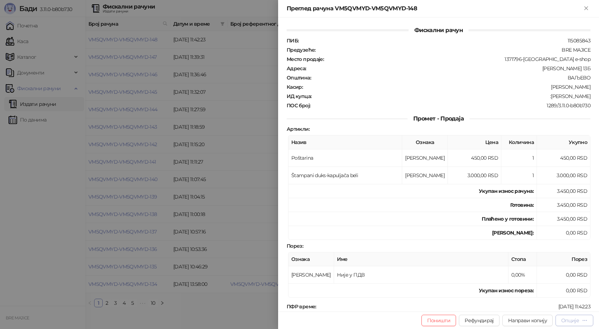
click at [568, 319] on div "Опције" at bounding box center [570, 320] width 18 height 6
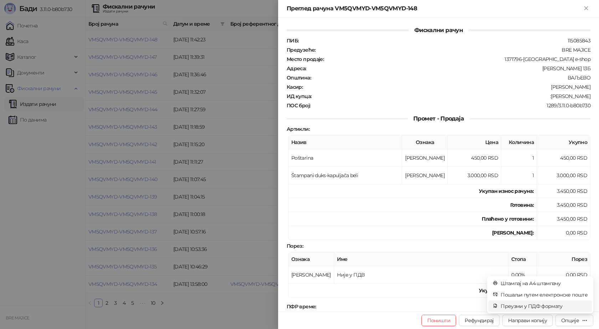
click at [559, 304] on span "Преузми у ПДФ формату" at bounding box center [544, 306] width 87 height 8
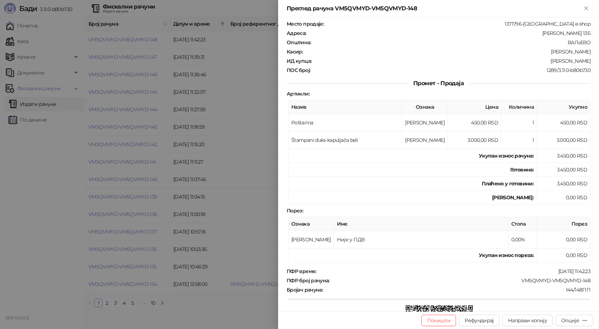
scroll to position [71, 0]
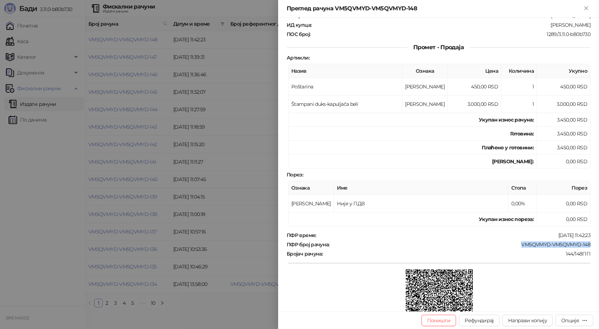
drag, startPoint x: 588, startPoint y: 245, endPoint x: 516, endPoint y: 241, distance: 72.8
click at [516, 241] on div "Фискални рачун ПИБ : 115085843 Предузеће : BRE MAJICE Место продаје : 1371796-[…" at bounding box center [438, 164] width 321 height 294
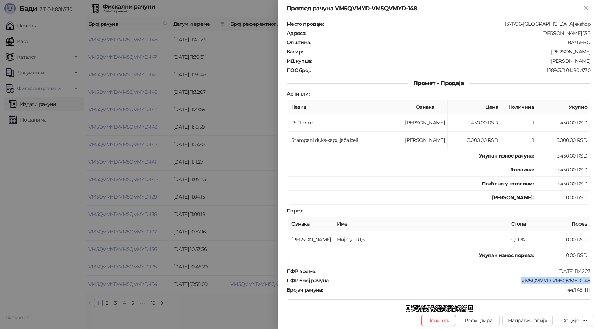
scroll to position [0, 0]
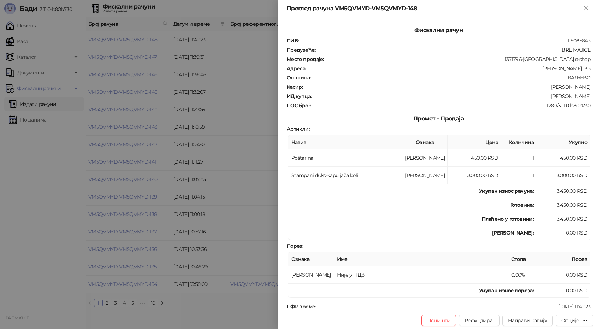
drag, startPoint x: 586, startPoint y: 96, endPoint x: 553, endPoint y: 98, distance: 33.5
click at [553, 98] on div "Фискални рачун ПИБ : 115085843 Предузеће : BRE MAJICE Место продаје : 1371796-[…" at bounding box center [438, 164] width 321 height 294
click at [586, 8] on icon "Close" at bounding box center [585, 7] width 3 height 3
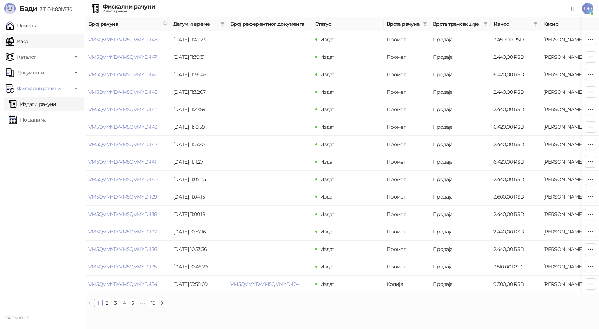
click at [20, 45] on link "Каса" at bounding box center [17, 41] width 22 height 14
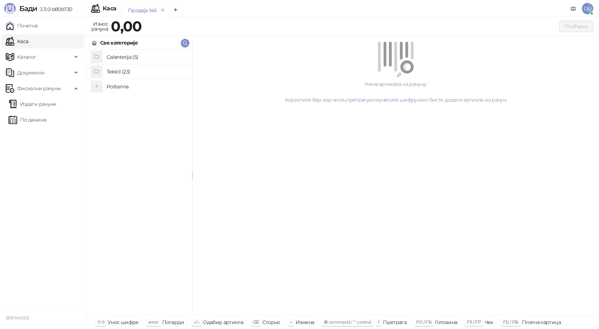
click at [122, 87] on h4 "Poštarina" at bounding box center [147, 86] width 80 height 11
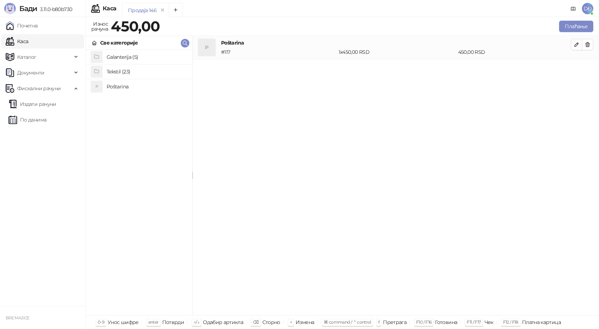
click at [128, 71] on h4 "Tekstil (23)" at bounding box center [147, 71] width 80 height 11
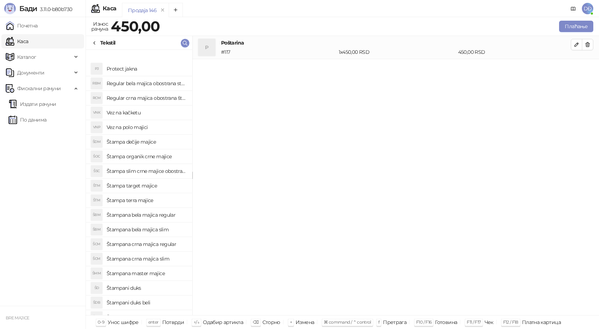
scroll to position [71, 0]
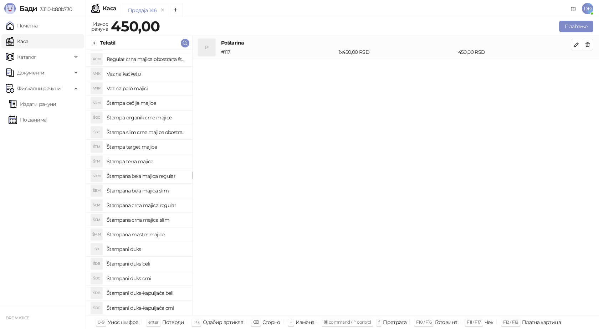
click at [145, 237] on h4 "Štampana master majice" at bounding box center [147, 234] width 80 height 11
click at [578, 70] on icon "button" at bounding box center [577, 68] width 6 height 6
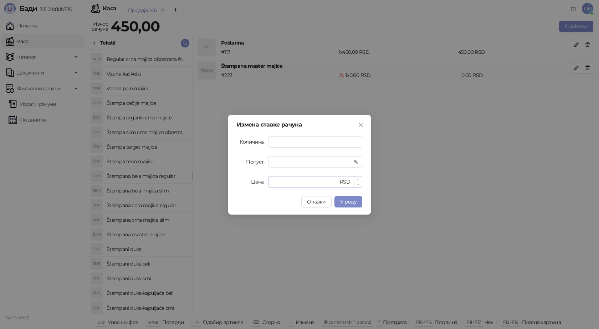
type input "*"
drag, startPoint x: 277, startPoint y: 181, endPoint x: 264, endPoint y: 182, distance: 13.6
click at [264, 182] on div "Цена * RSD" at bounding box center [299, 181] width 125 height 11
type input "****"
click at [357, 202] on button "У реду" at bounding box center [348, 201] width 28 height 11
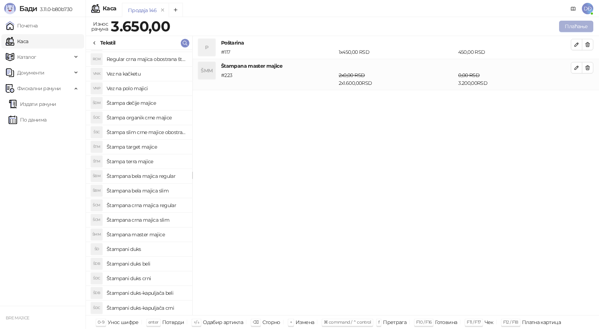
click at [579, 26] on button "Плаћање" at bounding box center [576, 26] width 34 height 11
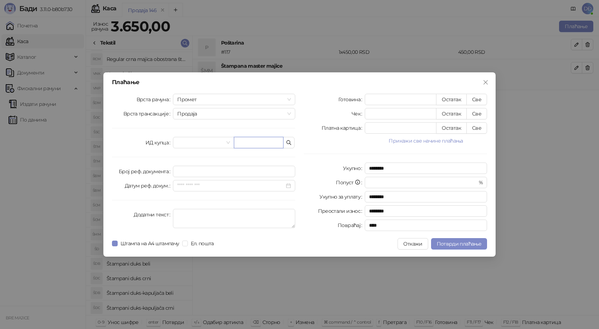
click at [247, 142] on input "text" at bounding box center [259, 142] width 50 height 11
paste input "**********"
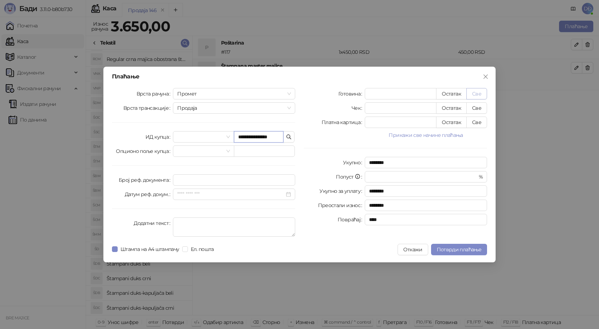
type input "**********"
click at [478, 93] on button "Све" at bounding box center [476, 93] width 21 height 11
type input "****"
click at [457, 247] on span "Потврди плаћање" at bounding box center [459, 249] width 45 height 6
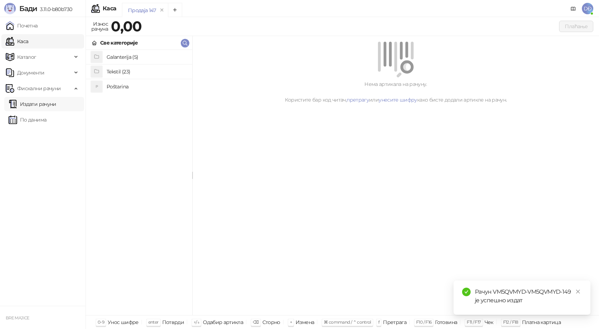
click at [41, 103] on link "Издати рачуни" at bounding box center [33, 104] width 48 height 14
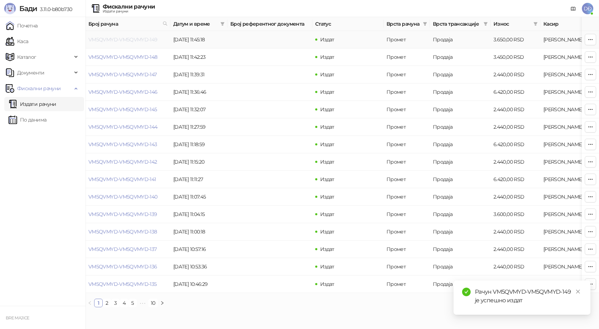
click at [126, 38] on link "VM5QVMYD-VM5QVMYD-149" at bounding box center [122, 39] width 69 height 6
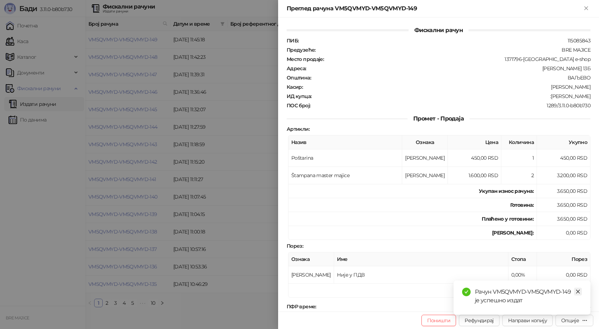
click at [576, 291] on icon "close" at bounding box center [577, 291] width 5 height 5
click at [570, 320] on div "Опције" at bounding box center [570, 320] width 18 height 6
click at [556, 307] on span "Преузми у ПДФ формату" at bounding box center [544, 306] width 87 height 8
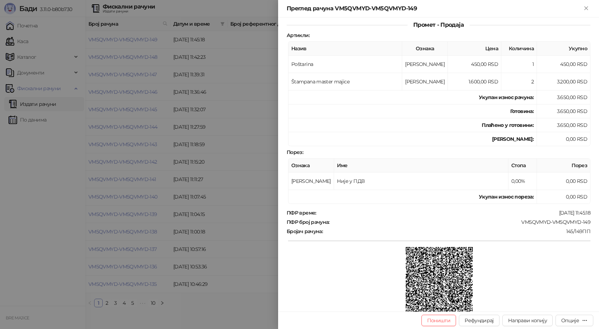
scroll to position [58, 0]
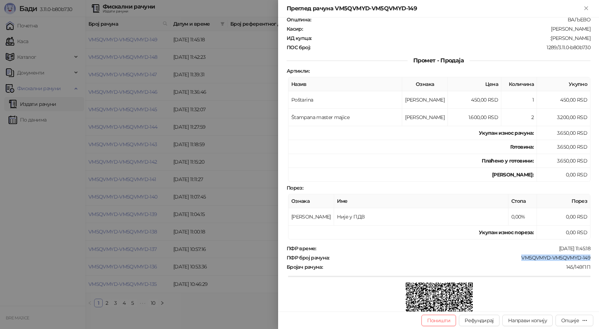
drag, startPoint x: 587, startPoint y: 256, endPoint x: 512, endPoint y: 261, distance: 75.8
click at [512, 261] on div "Фискални рачун ПИБ : 115085843 Предузеће : BRE MAJICE Место продаје : 1371796-[…" at bounding box center [438, 164] width 321 height 294
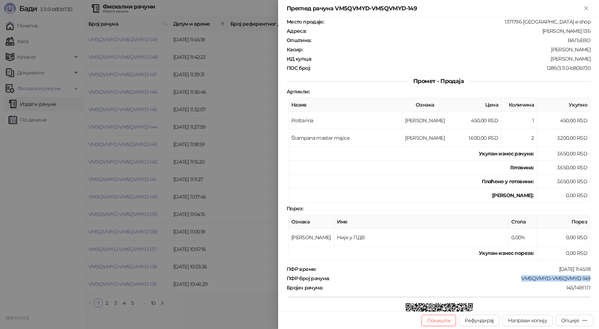
scroll to position [0, 0]
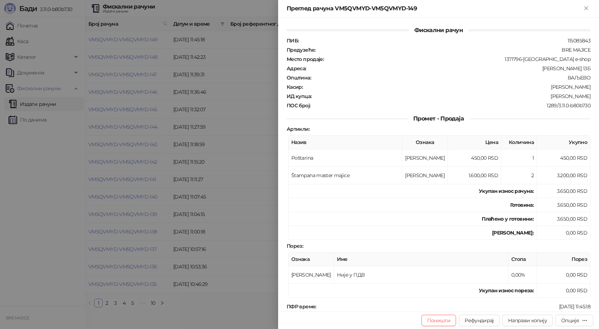
drag, startPoint x: 585, startPoint y: 96, endPoint x: 546, endPoint y: 96, distance: 39.6
click at [546, 96] on div ":[PERSON_NAME]" at bounding box center [451, 96] width 279 height 6
click at [586, 7] on icon "Close" at bounding box center [586, 8] width 6 height 6
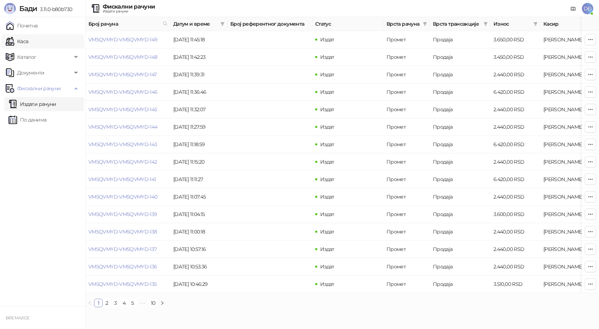
click at [28, 40] on link "Каса" at bounding box center [17, 41] width 22 height 14
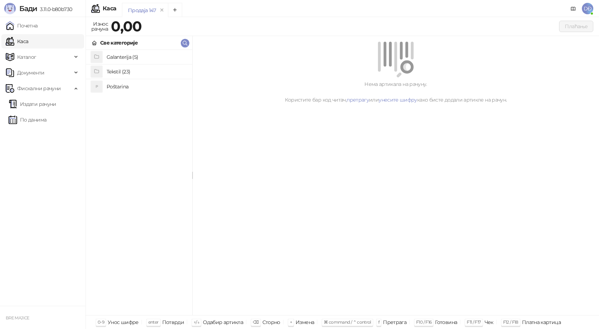
click at [113, 86] on h4 "Poštarina" at bounding box center [147, 86] width 80 height 11
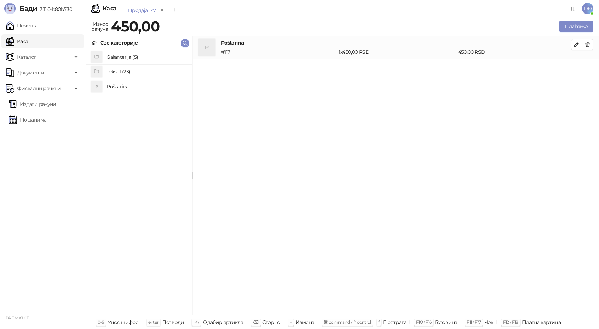
click at [120, 72] on h4 "Tekstil (23)" at bounding box center [147, 71] width 80 height 11
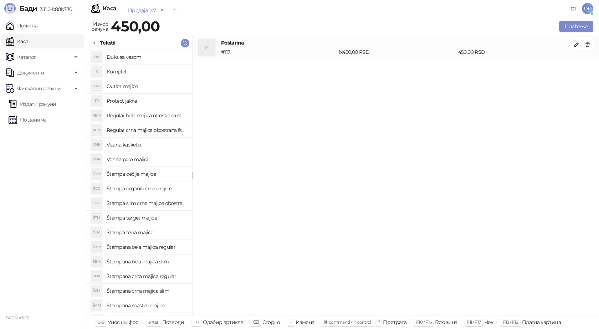
click at [161, 278] on h4 "Štampana crna majica regular" at bounding box center [147, 276] width 80 height 11
click at [574, 67] on icon "button" at bounding box center [577, 68] width 6 height 6
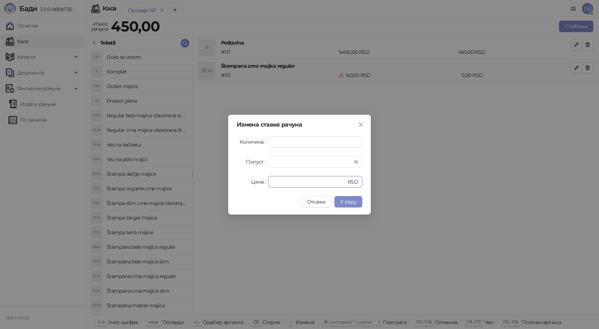
drag, startPoint x: 283, startPoint y: 183, endPoint x: 233, endPoint y: 173, distance: 50.9
click at [243, 180] on div "Цена * RSD" at bounding box center [299, 181] width 125 height 11
type input "****"
click at [348, 202] on span "У реду" at bounding box center [348, 202] width 16 height 6
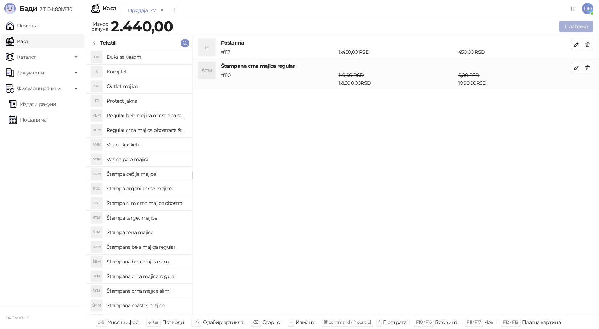
click at [572, 29] on button "Плаћање" at bounding box center [576, 26] width 34 height 11
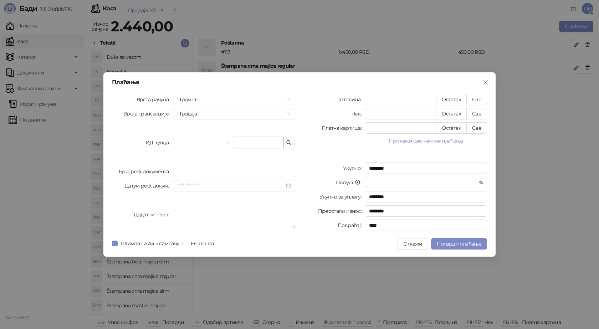
click at [256, 142] on input "text" at bounding box center [259, 142] width 50 height 11
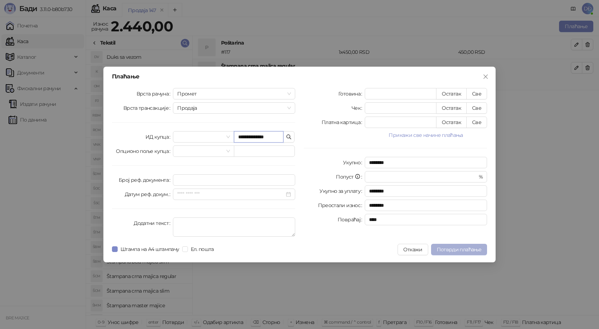
type input "**********"
click at [441, 249] on span "Потврди плаћање" at bounding box center [459, 249] width 45 height 6
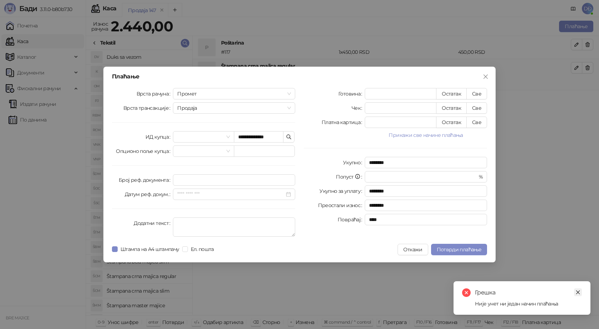
click at [577, 293] on icon "close" at bounding box center [578, 293] width 4 height 4
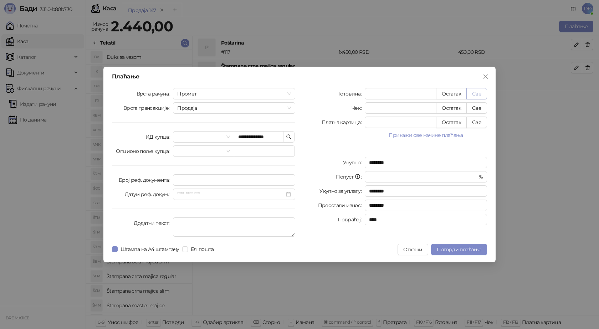
click at [477, 94] on button "Све" at bounding box center [476, 93] width 21 height 11
type input "****"
click at [453, 248] on span "Потврди плаћање" at bounding box center [459, 249] width 45 height 6
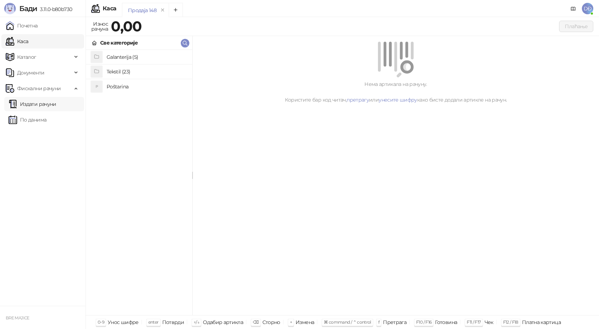
click at [47, 104] on link "Издати рачуни" at bounding box center [33, 104] width 48 height 14
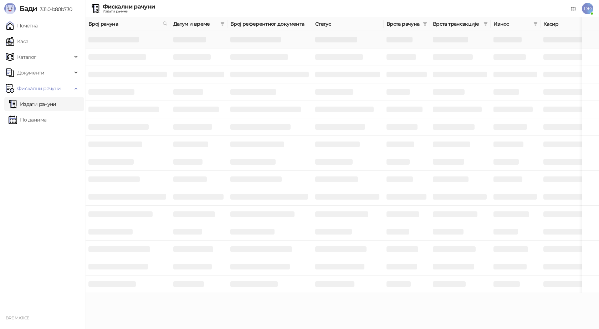
click at [118, 40] on h3 at bounding box center [113, 40] width 51 height 6
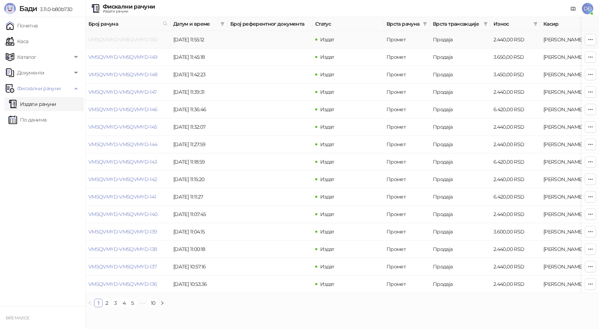
click at [118, 40] on link "VM5QVMYD-VM5QVMYD-150" at bounding box center [122, 39] width 69 height 6
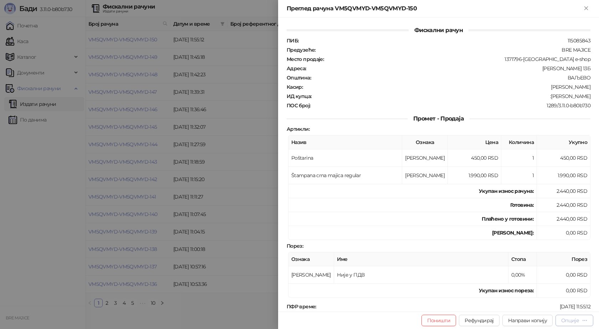
click at [573, 322] on div "Опције" at bounding box center [570, 320] width 18 height 6
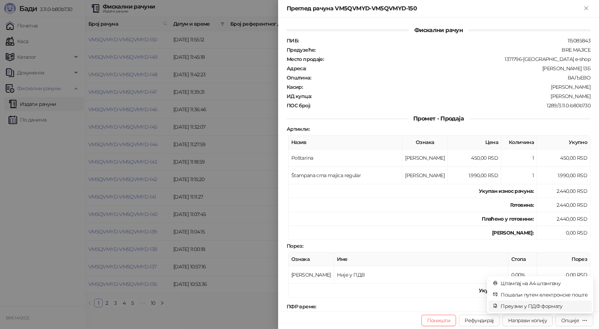
click at [549, 306] on span "Преузми у ПДФ формату" at bounding box center [544, 306] width 87 height 8
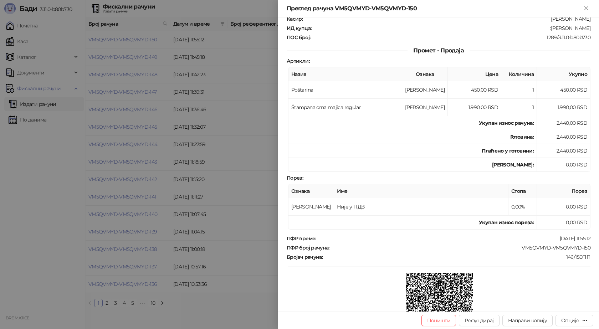
scroll to position [71, 0]
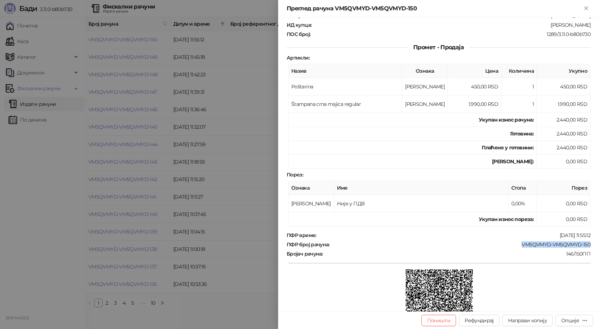
drag, startPoint x: 586, startPoint y: 242, endPoint x: 517, endPoint y: 240, distance: 68.5
click at [517, 240] on div "ПФР време : [DATE] 11:55:12 ПФР број рачуна : VM5QVMYD-VM5QVMYD-150 Бројач рачу…" at bounding box center [438, 285] width 307 height 106
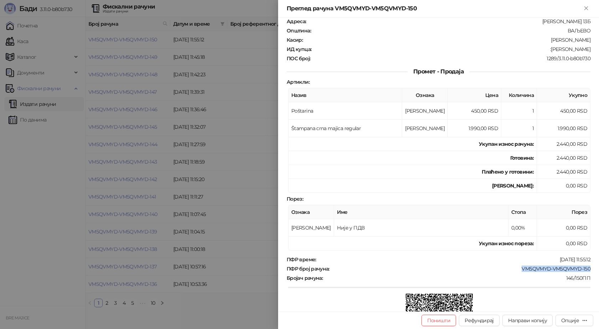
scroll to position [0, 0]
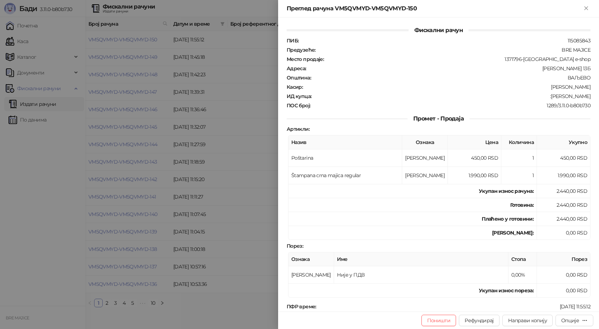
drag, startPoint x: 575, startPoint y: 96, endPoint x: 552, endPoint y: 96, distance: 22.5
click at [552, 96] on div "Фискални рачун ПИБ : 115085843 Предузеће : BRE MAJICE Место продаје : 1371796-B…" at bounding box center [438, 164] width 321 height 294
